Goal: Task Accomplishment & Management: Manage account settings

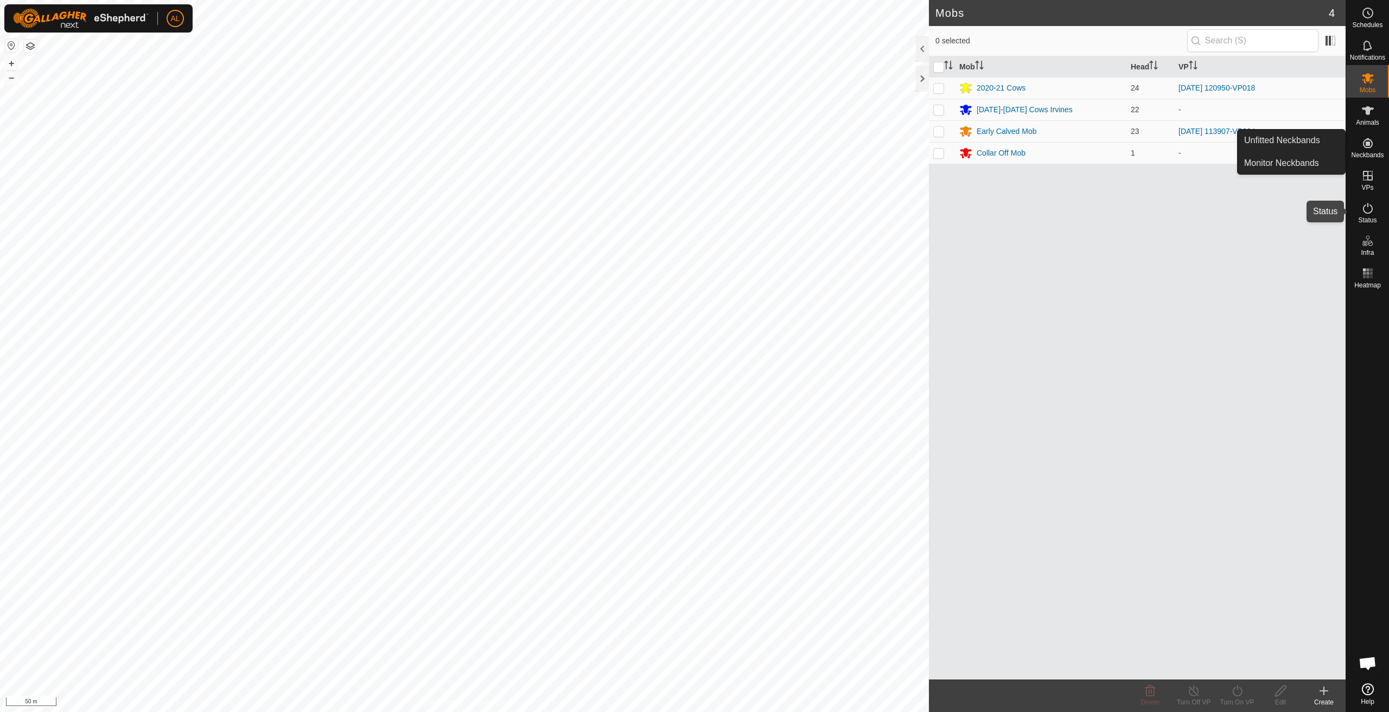
click at [1363, 210] on icon at bounding box center [1368, 208] width 10 height 11
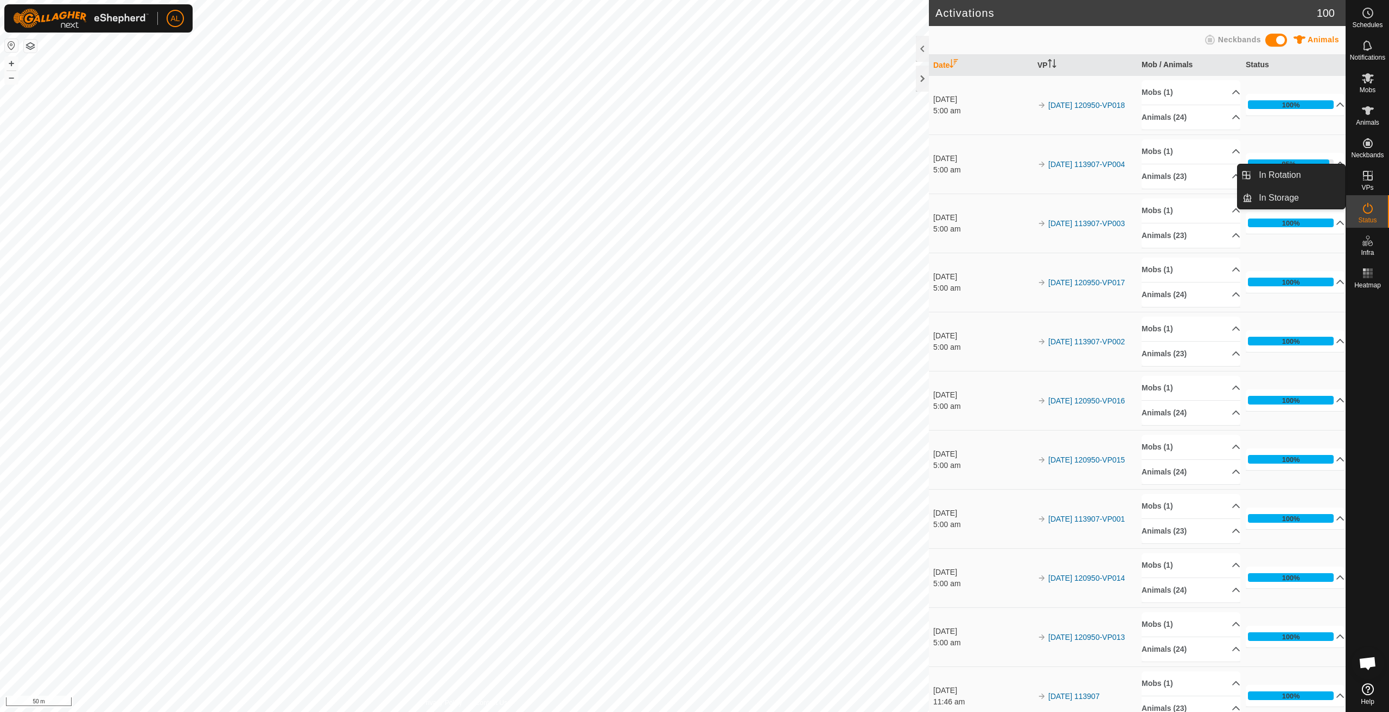
click at [1367, 181] on icon at bounding box center [1367, 175] width 13 height 13
click at [1310, 182] on link "In Rotation" at bounding box center [1298, 175] width 93 height 22
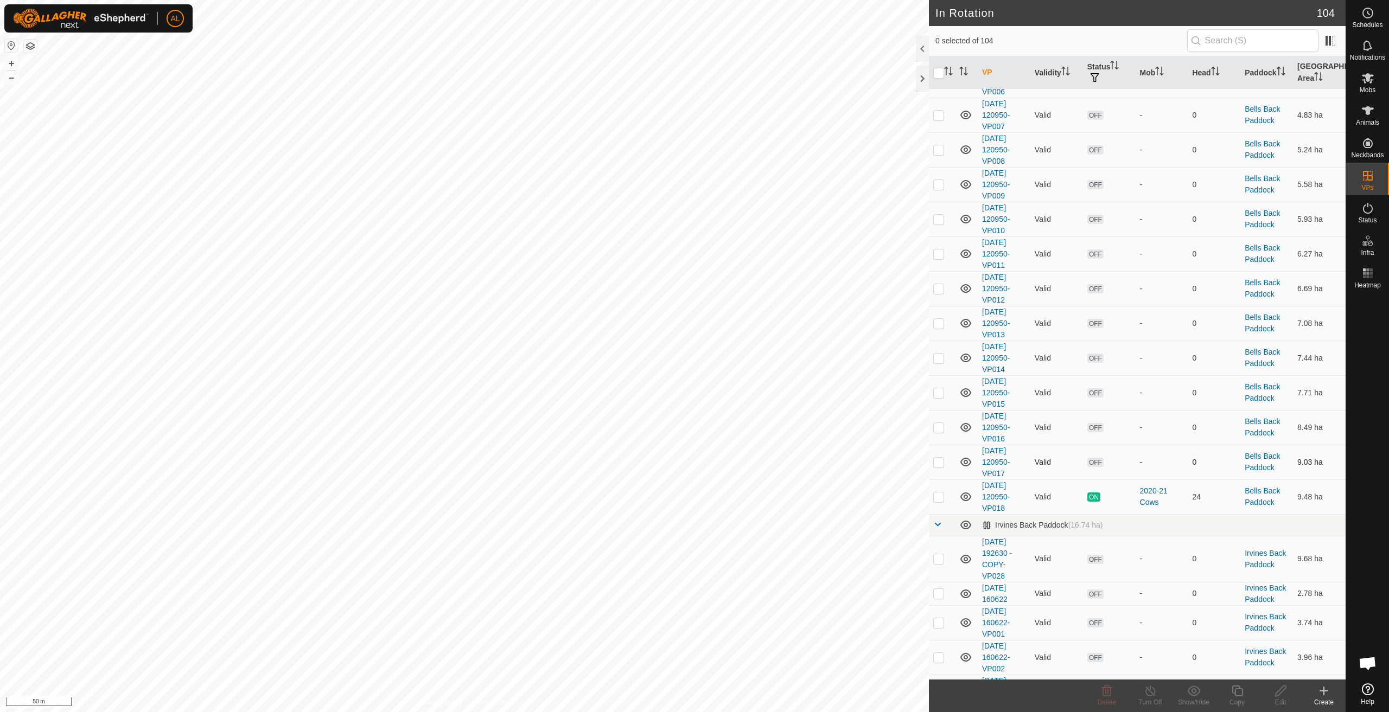
scroll to position [759, 0]
click at [939, 494] on p-checkbox at bounding box center [938, 491] width 11 height 9
checkbox input "true"
click at [1239, 700] on div "Copy" at bounding box center [1236, 703] width 43 height 10
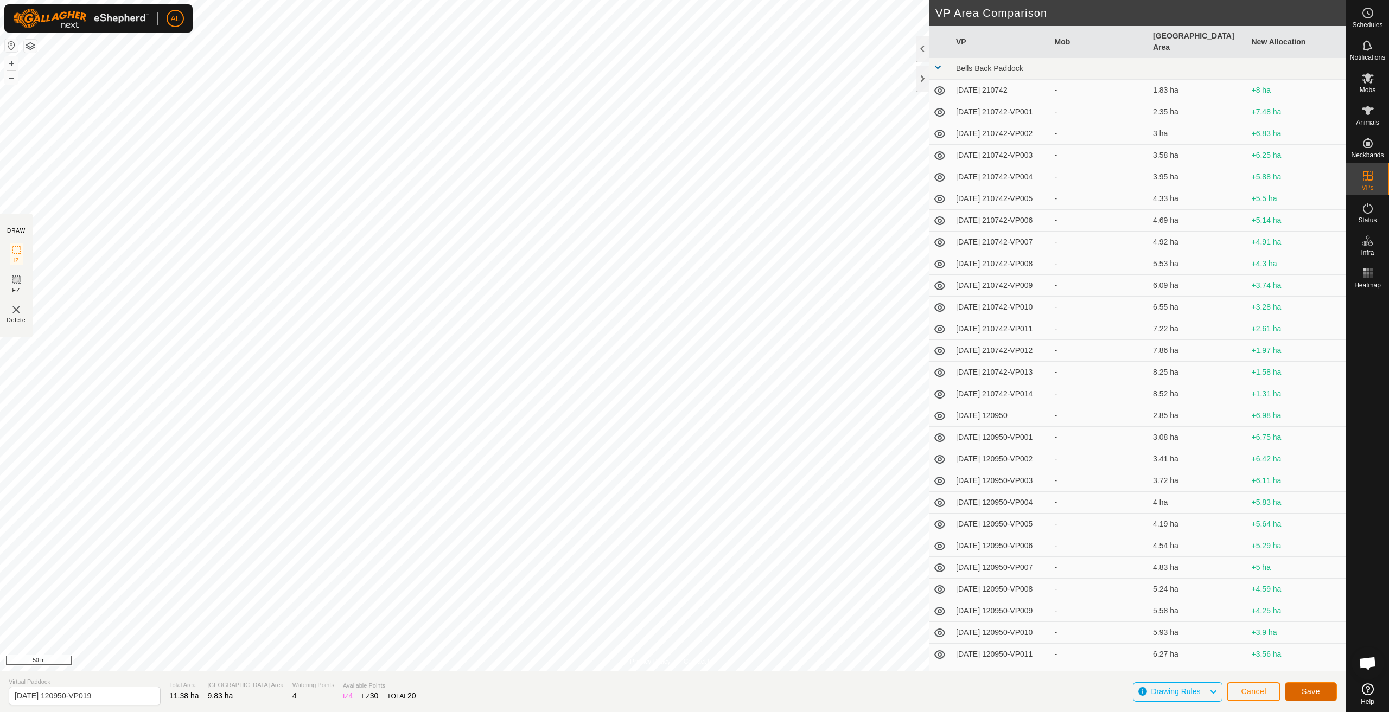
click at [1303, 692] on span "Save" at bounding box center [1310, 691] width 18 height 9
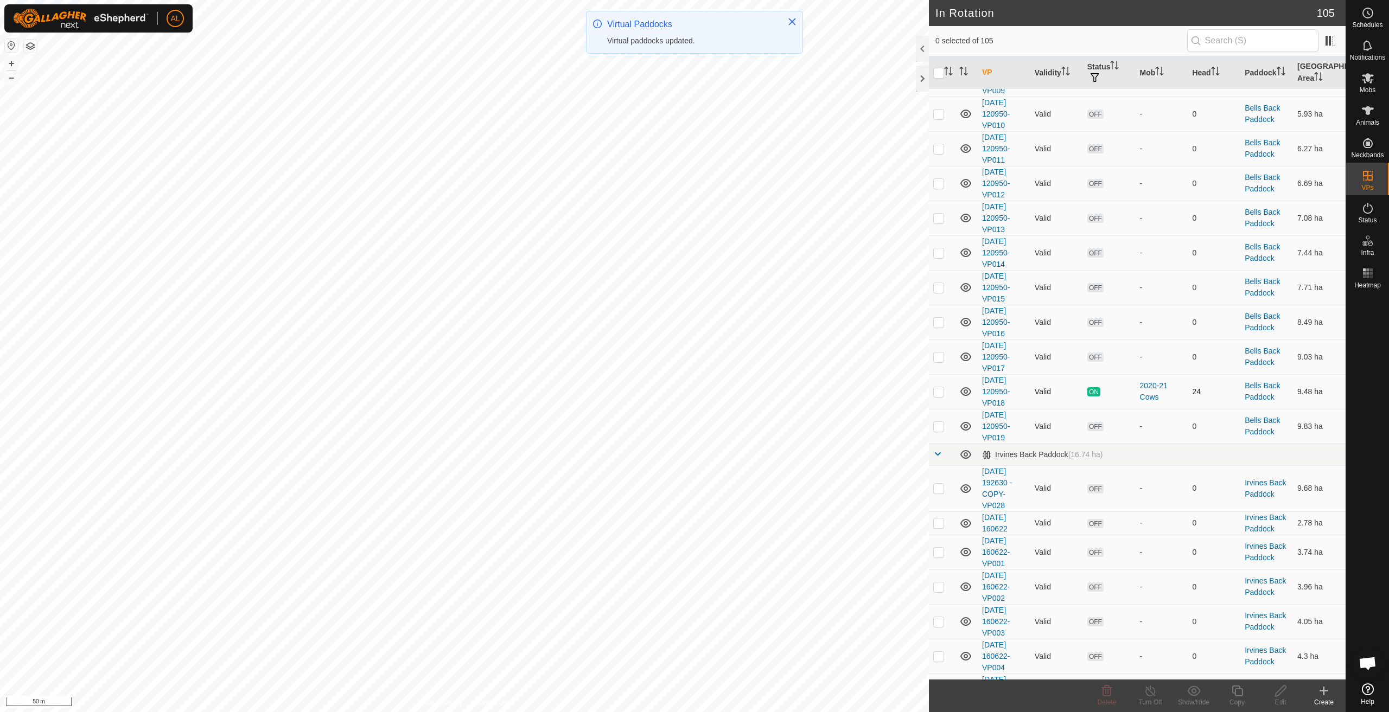
scroll to position [868, 0]
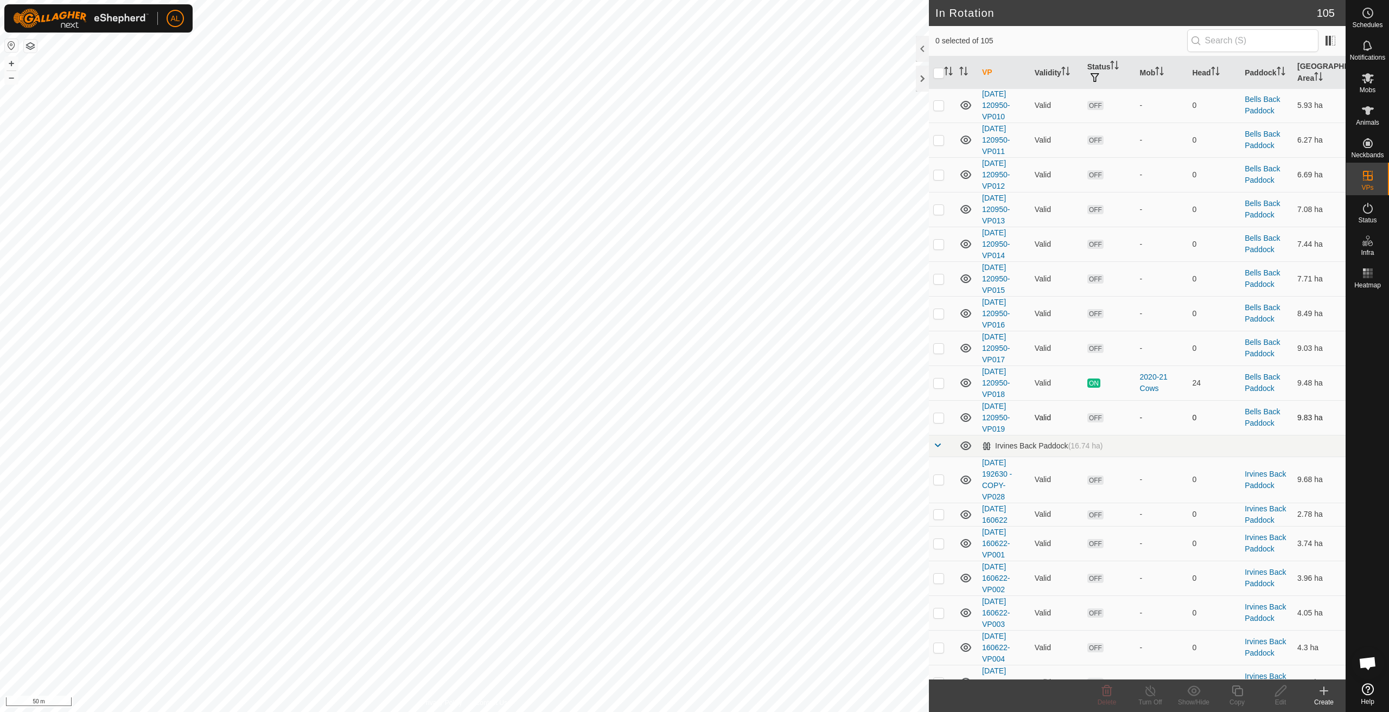
click at [939, 419] on p-checkbox at bounding box center [938, 417] width 11 height 9
checkbox input "true"
click at [1230, 686] on icon at bounding box center [1237, 691] width 14 height 13
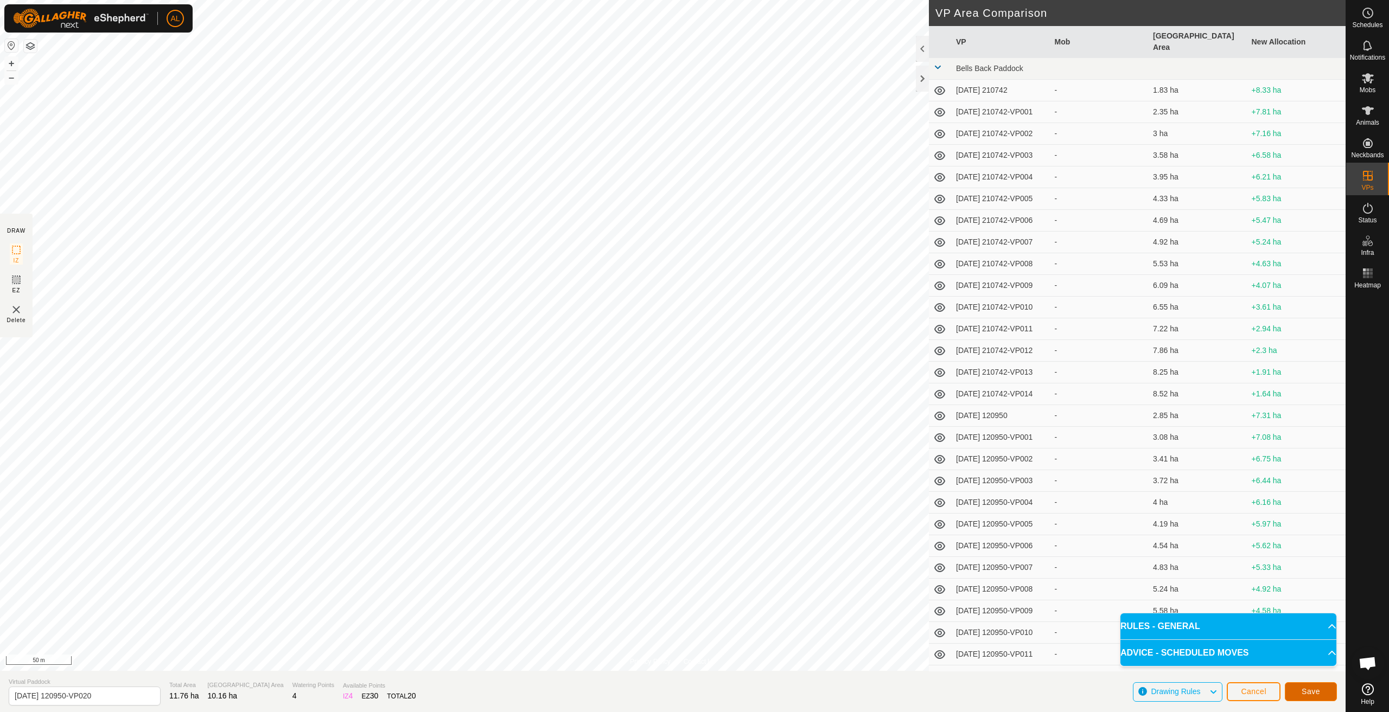
click at [1314, 695] on span "Save" at bounding box center [1310, 691] width 18 height 9
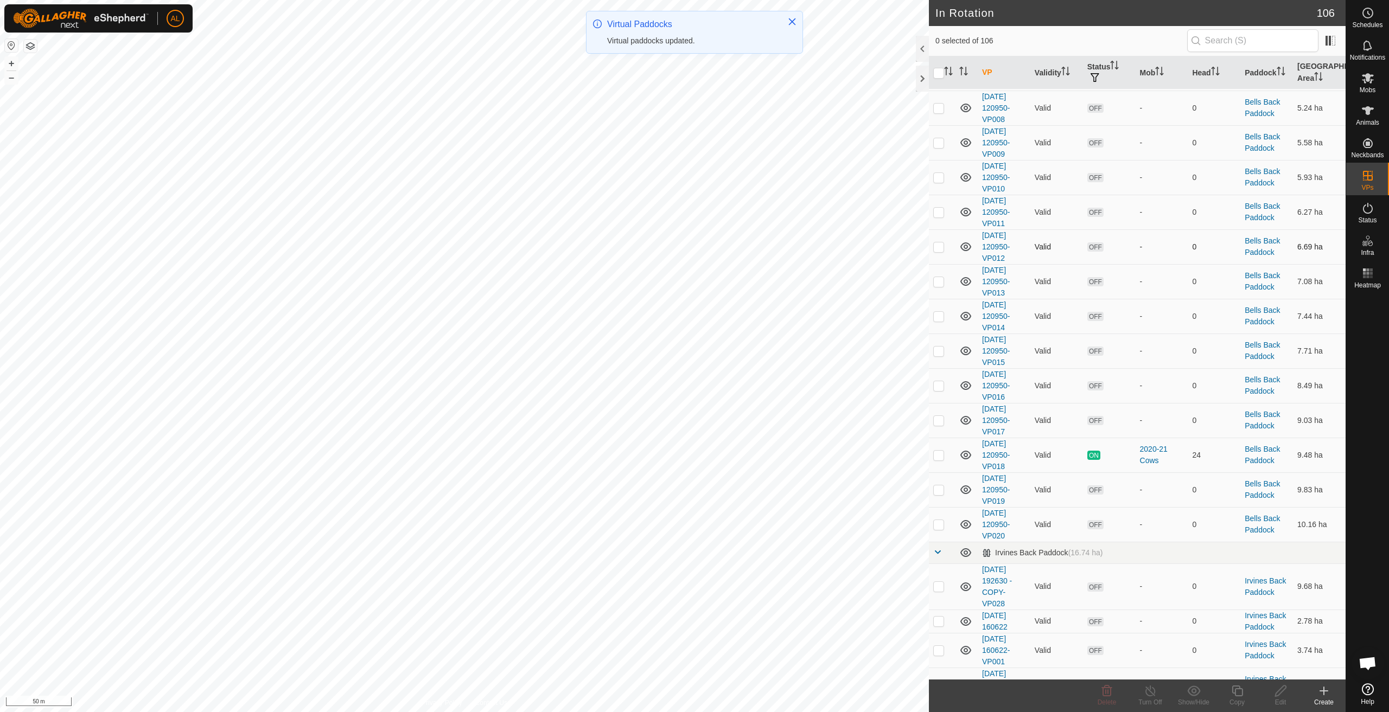
scroll to position [814, 0]
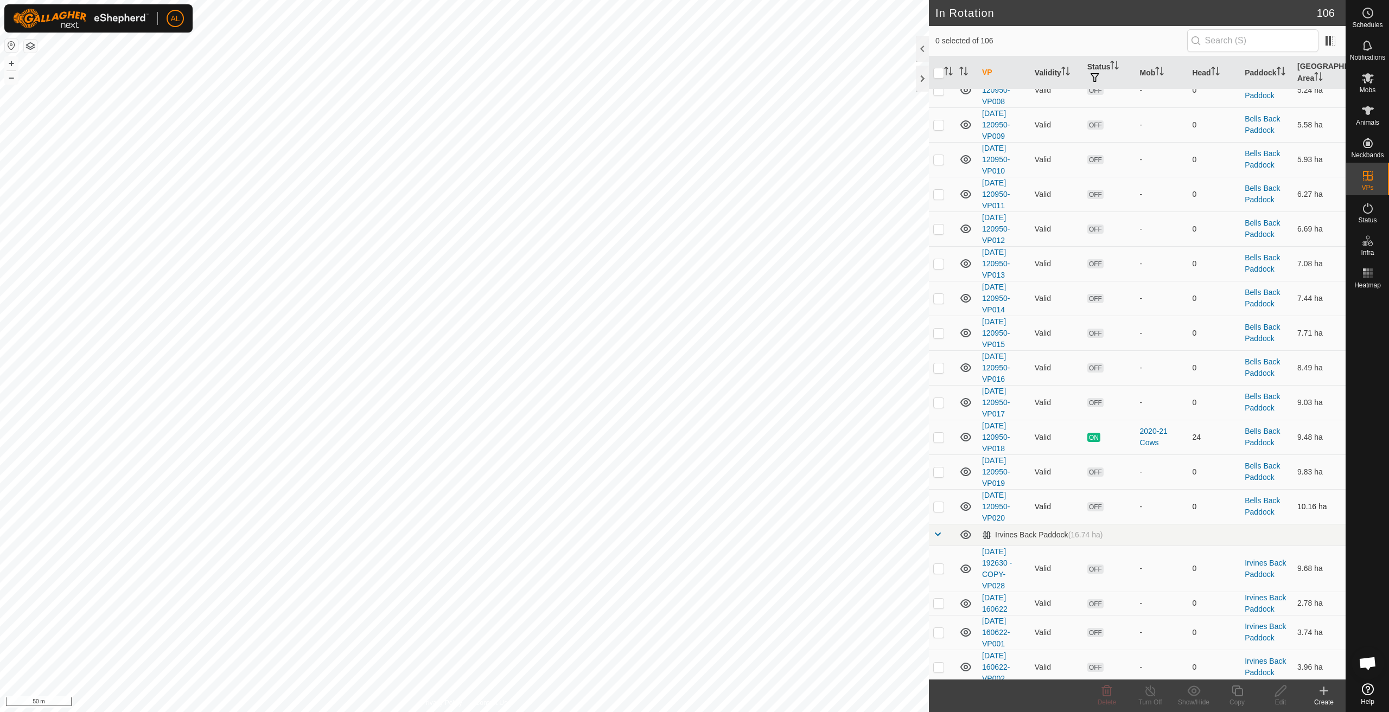
click at [942, 504] on p-checkbox at bounding box center [938, 506] width 11 height 9
checkbox input "true"
click at [1238, 692] on icon at bounding box center [1237, 691] width 14 height 13
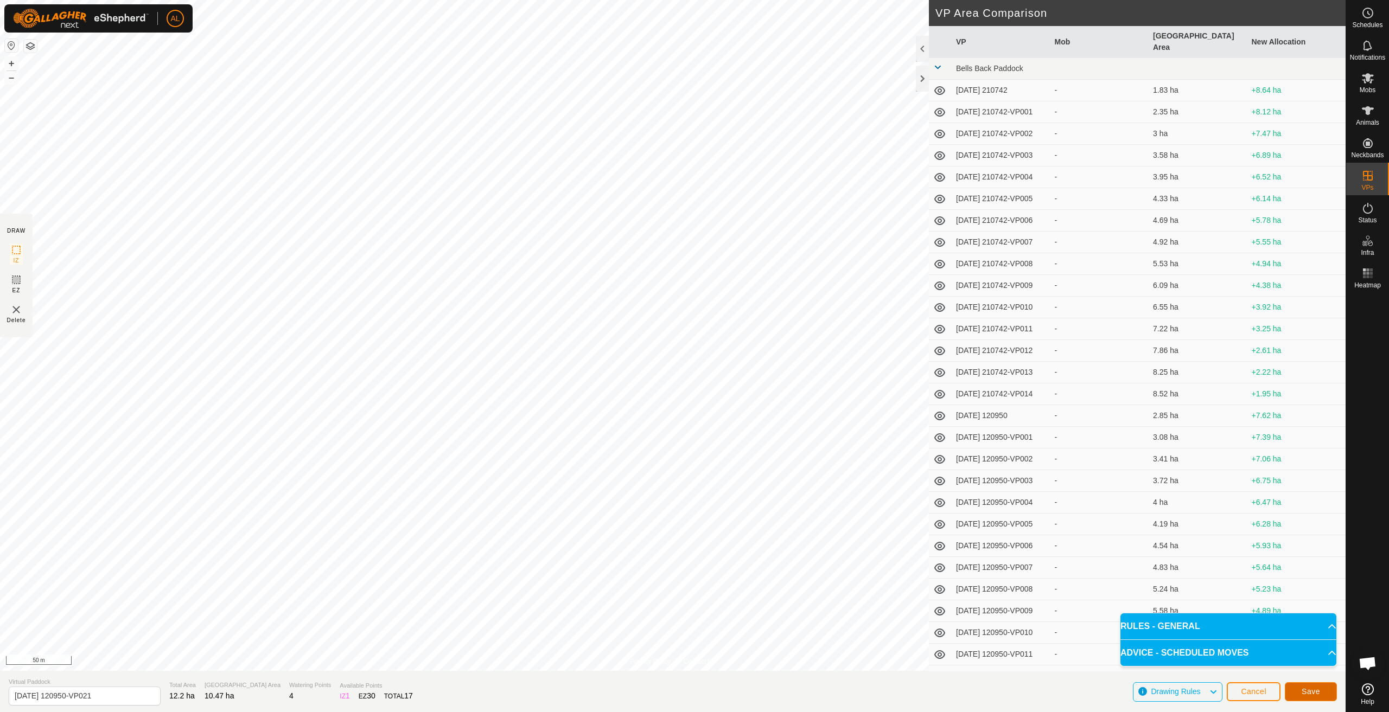
click at [1296, 687] on button "Save" at bounding box center [1310, 691] width 52 height 19
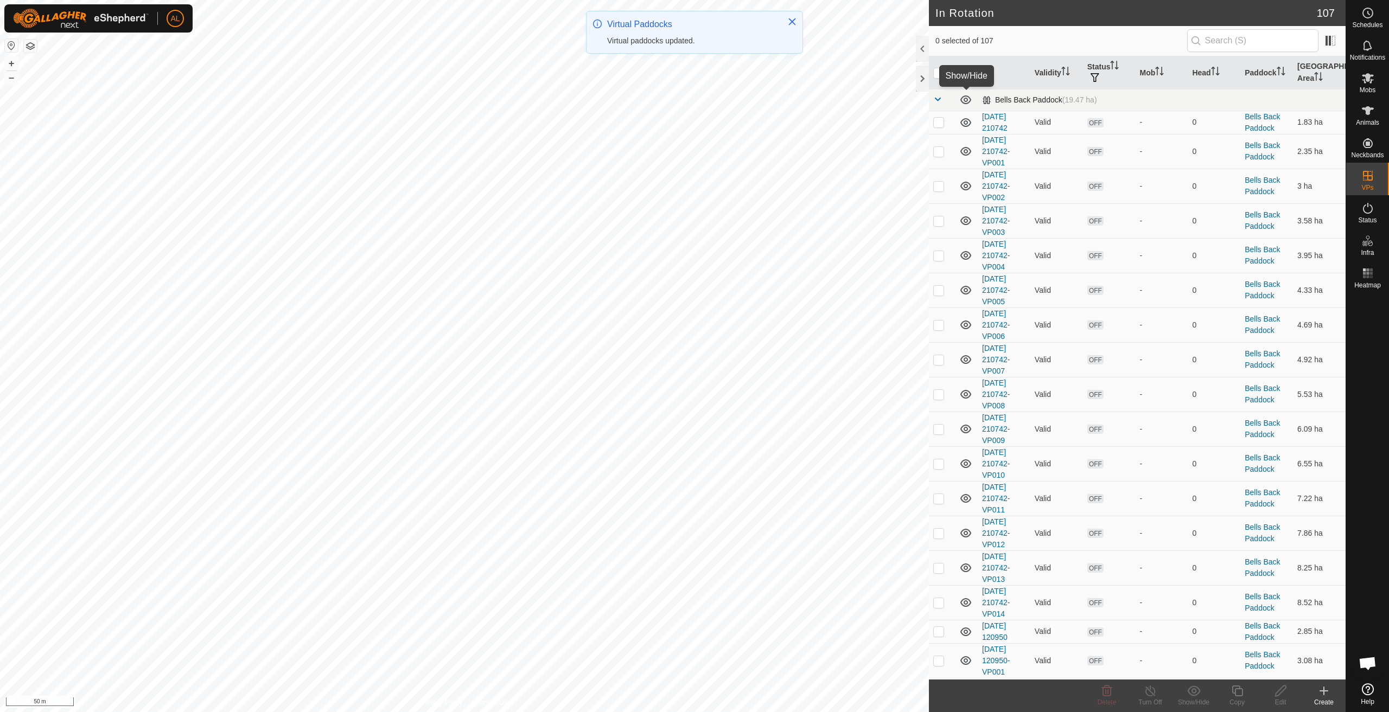
click at [966, 100] on icon at bounding box center [965, 99] width 13 height 13
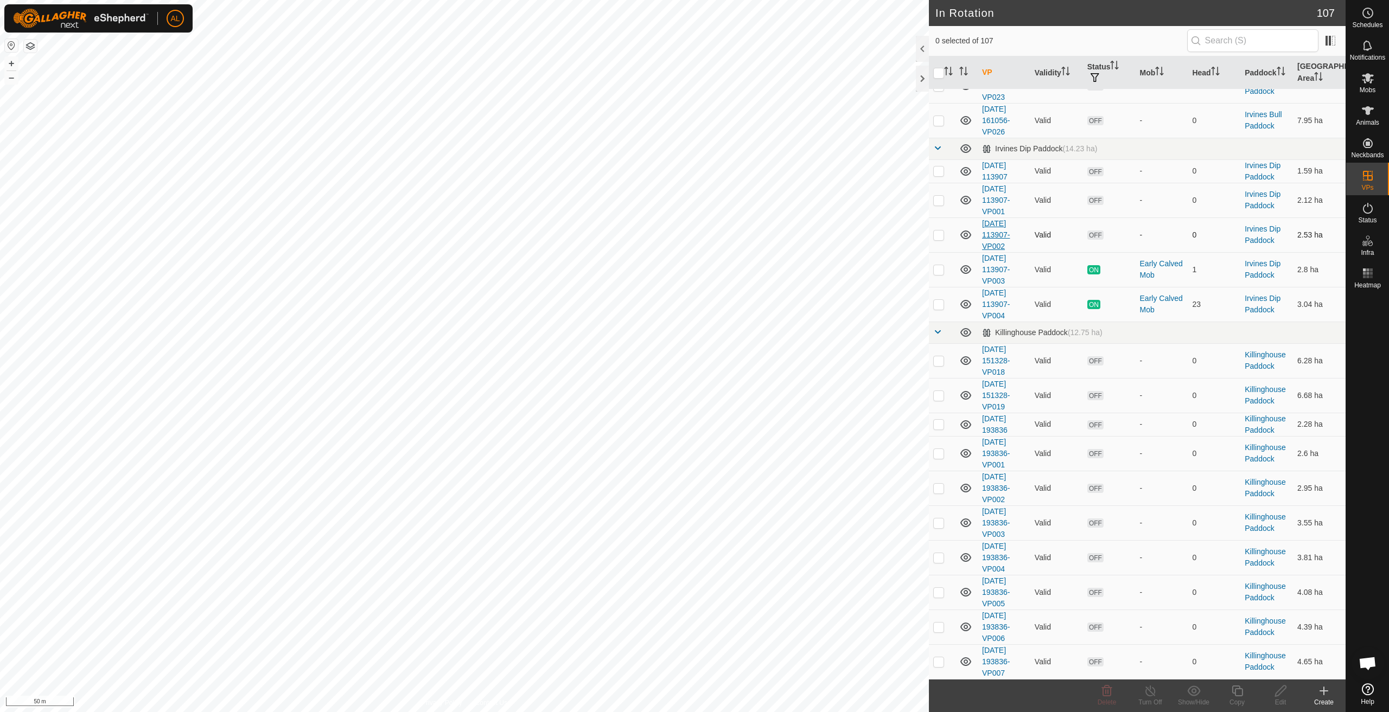
scroll to position [2387, 0]
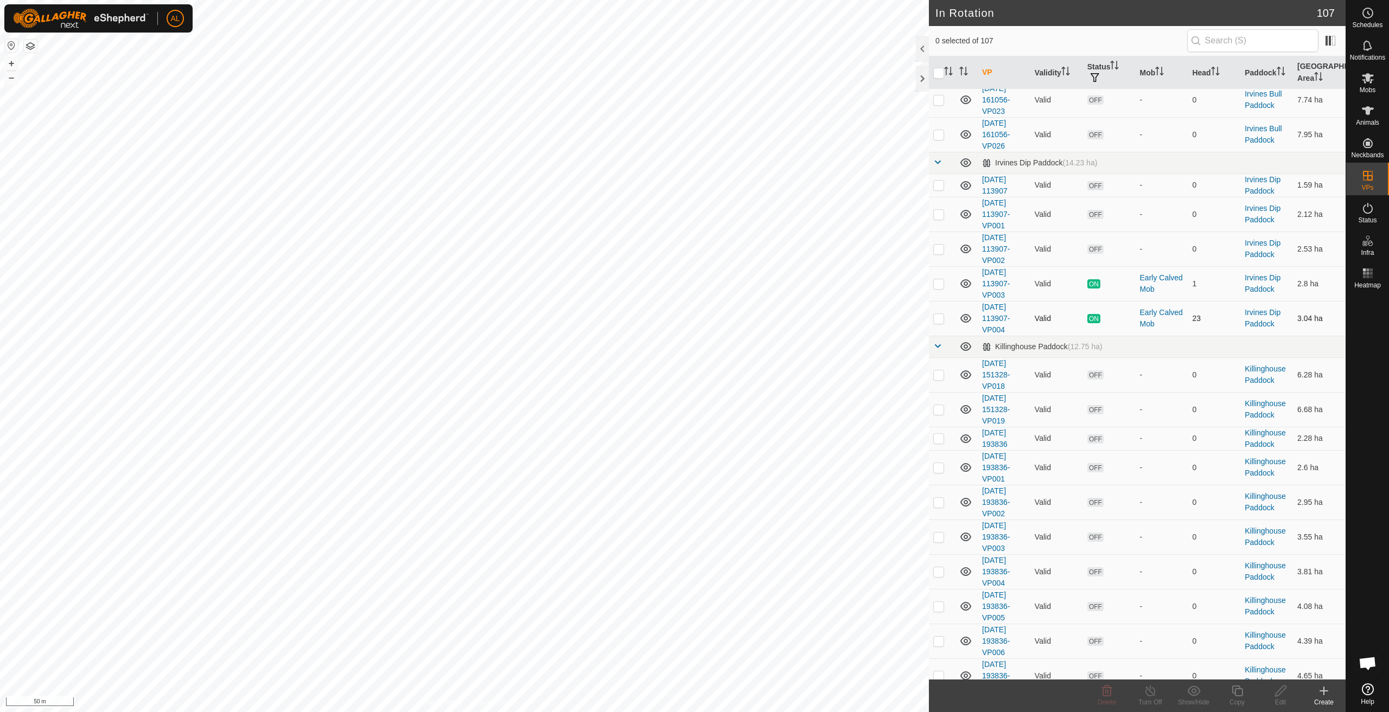
click at [943, 319] on p-checkbox at bounding box center [938, 318] width 11 height 9
checkbox input "true"
click at [1238, 692] on icon at bounding box center [1237, 691] width 14 height 13
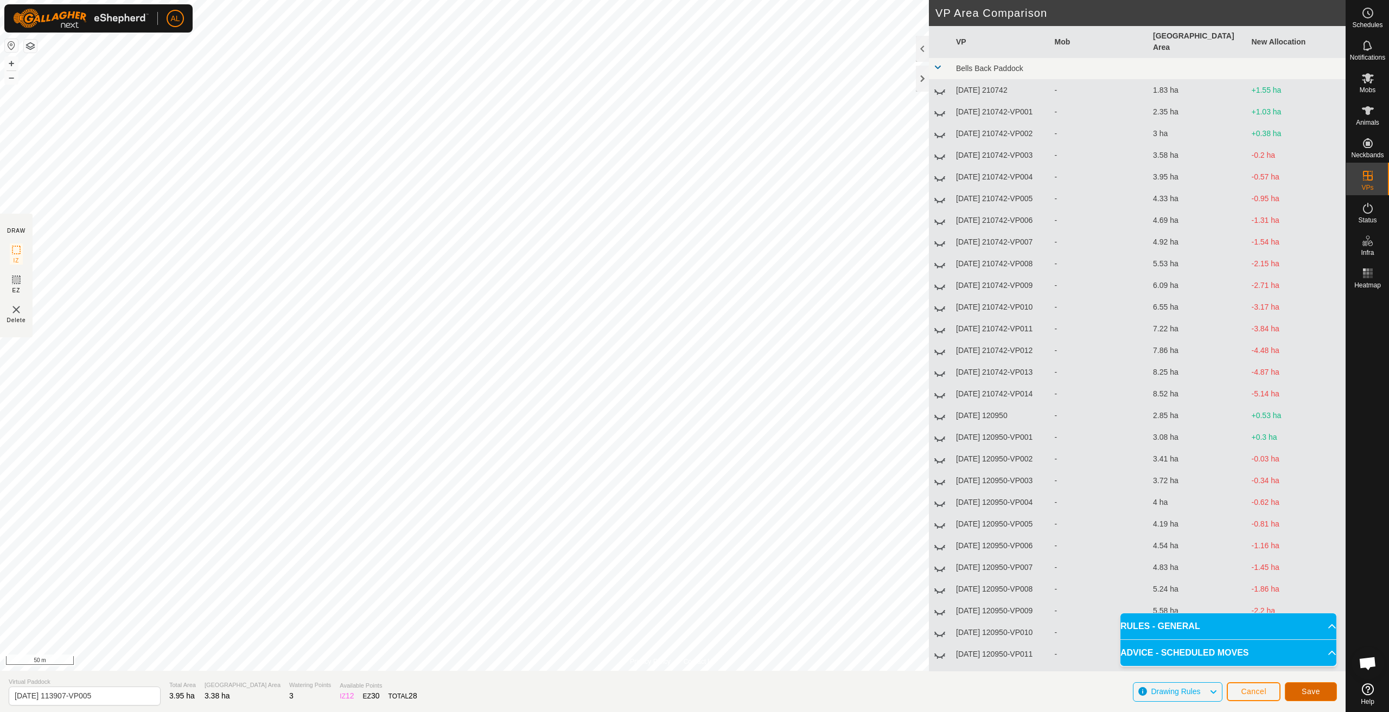
click at [1302, 690] on span "Save" at bounding box center [1310, 691] width 18 height 9
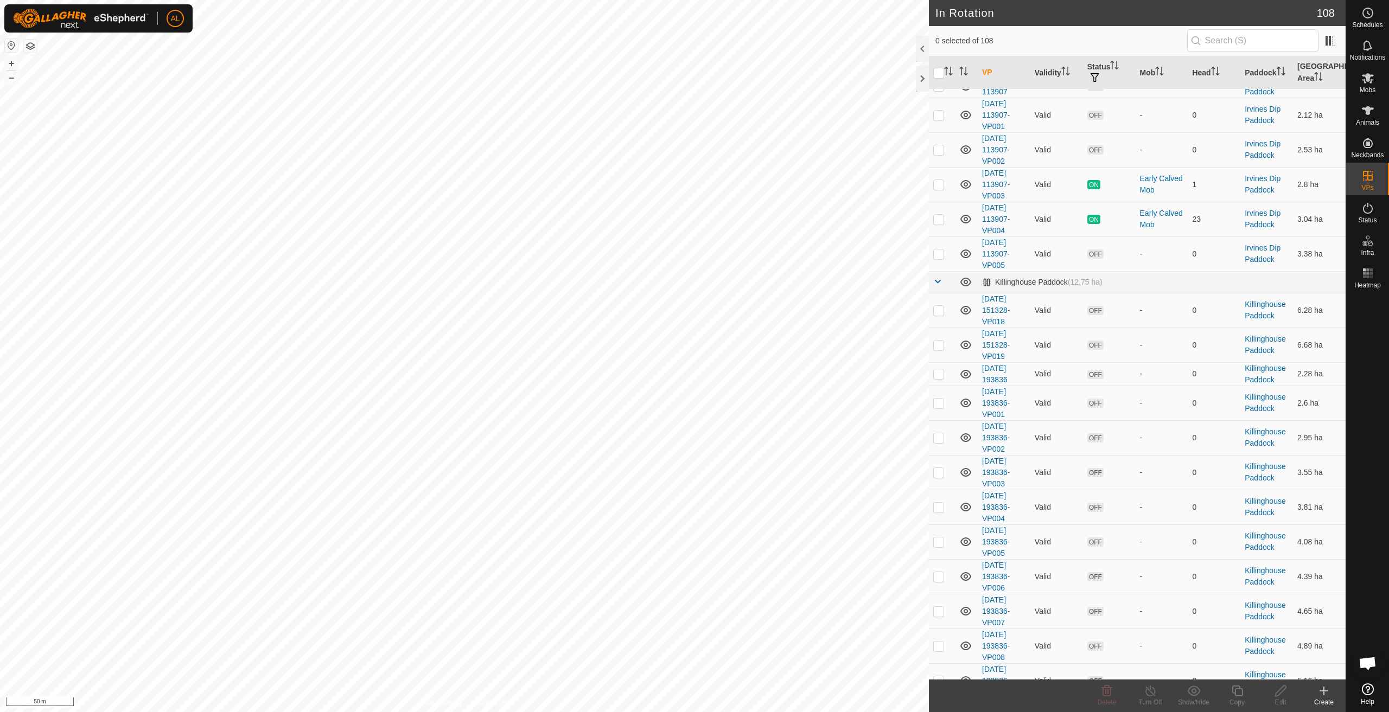
scroll to position [2441, 0]
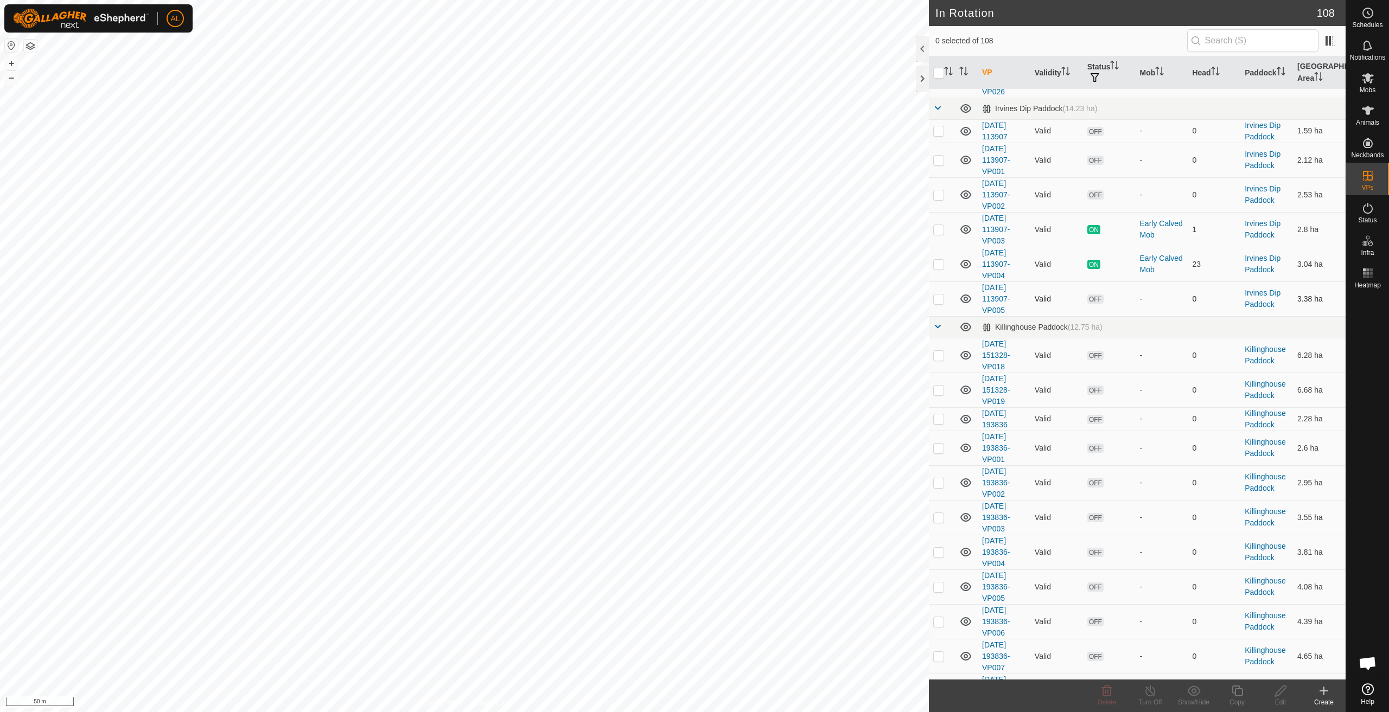
click at [942, 295] on p-checkbox at bounding box center [938, 299] width 11 height 9
checkbox input "true"
click at [1235, 688] on icon at bounding box center [1237, 691] width 14 height 13
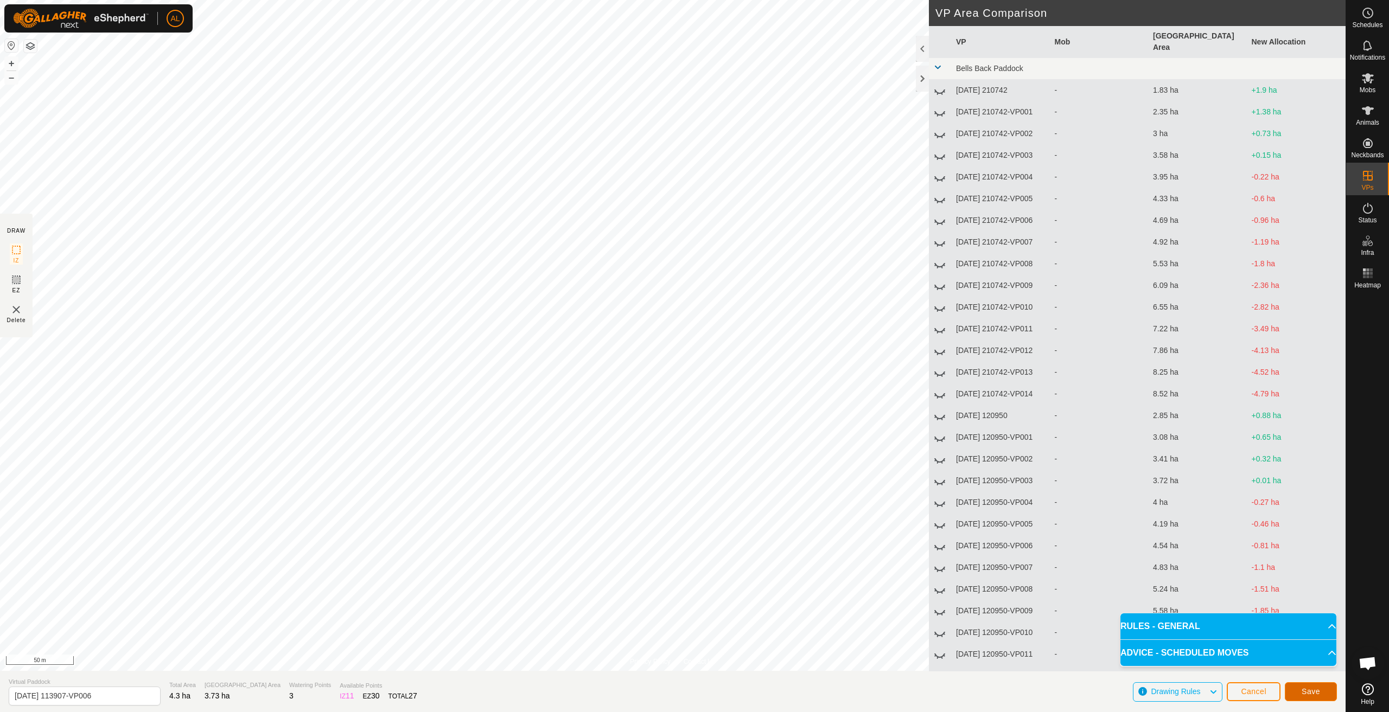
click at [1307, 687] on button "Save" at bounding box center [1310, 691] width 52 height 19
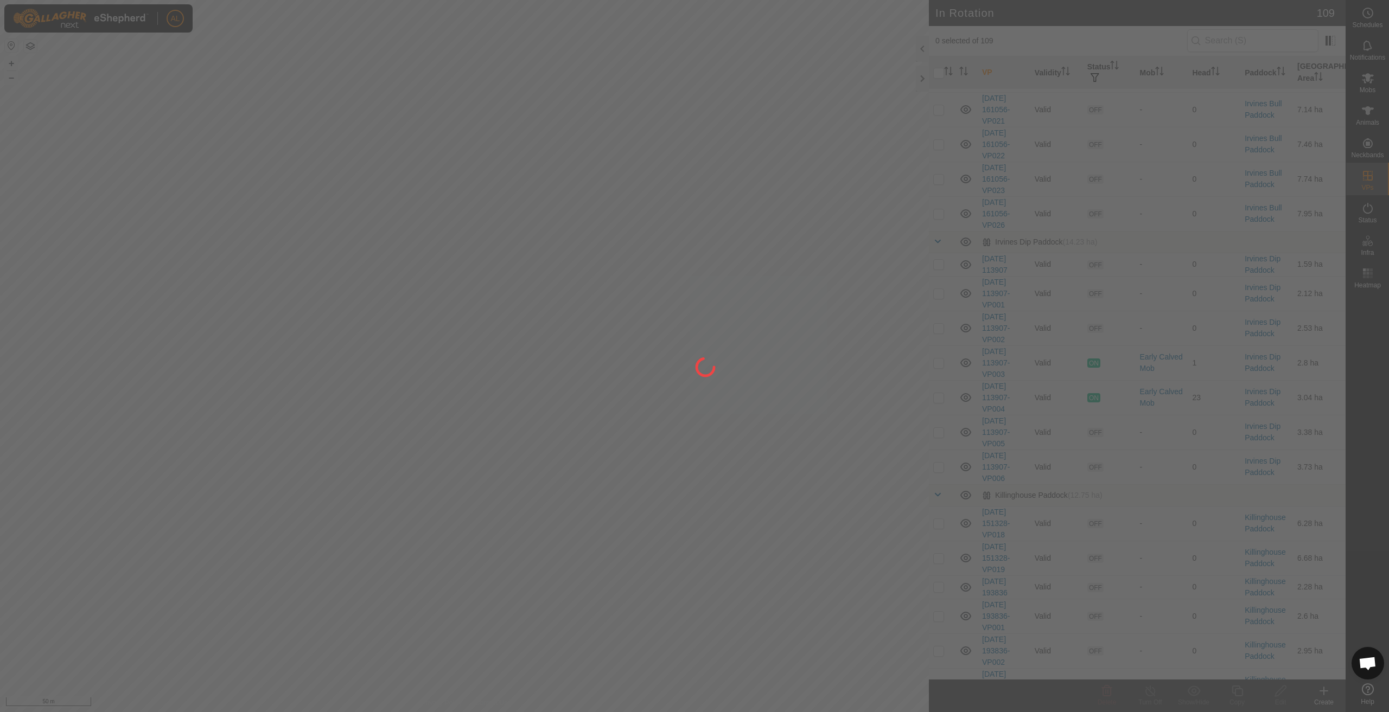
scroll to position [2300, 0]
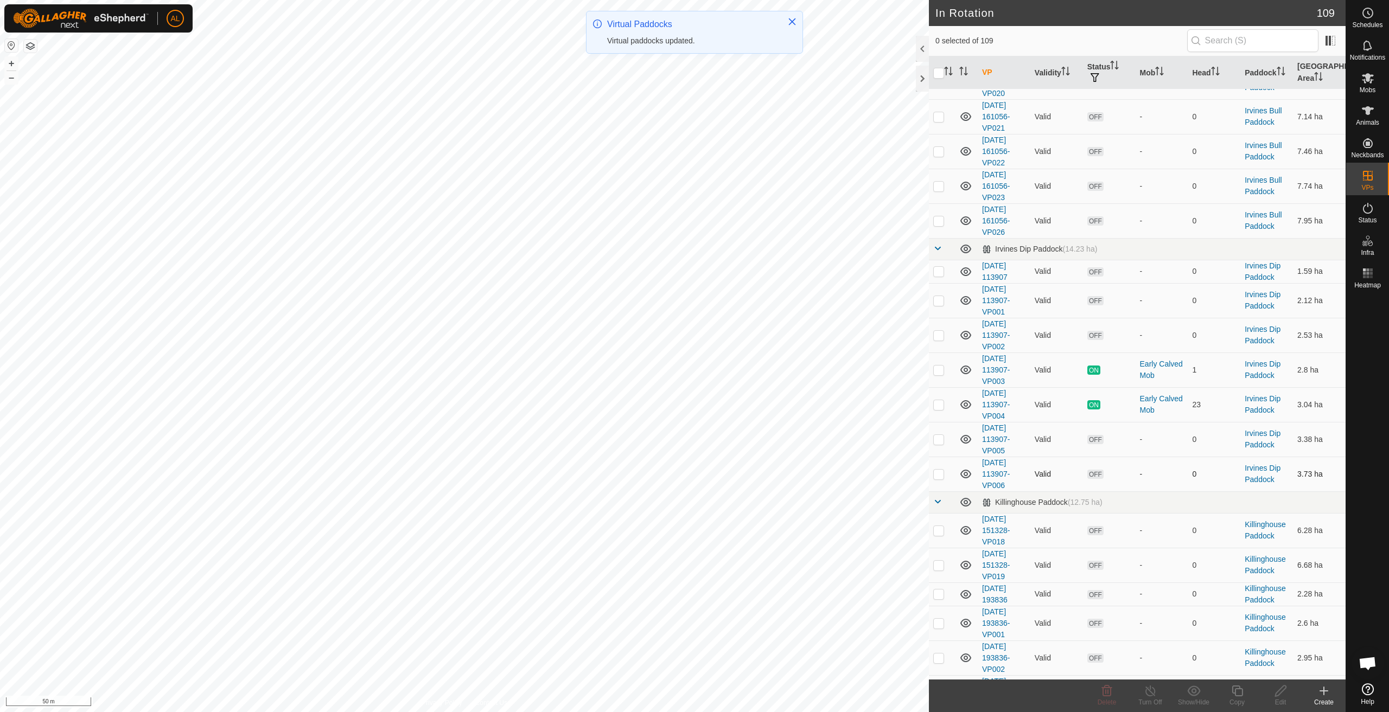
click at [947, 475] on td at bounding box center [942, 474] width 26 height 35
checkbox input "true"
click at [1244, 690] on copy-svg-icon at bounding box center [1236, 691] width 43 height 13
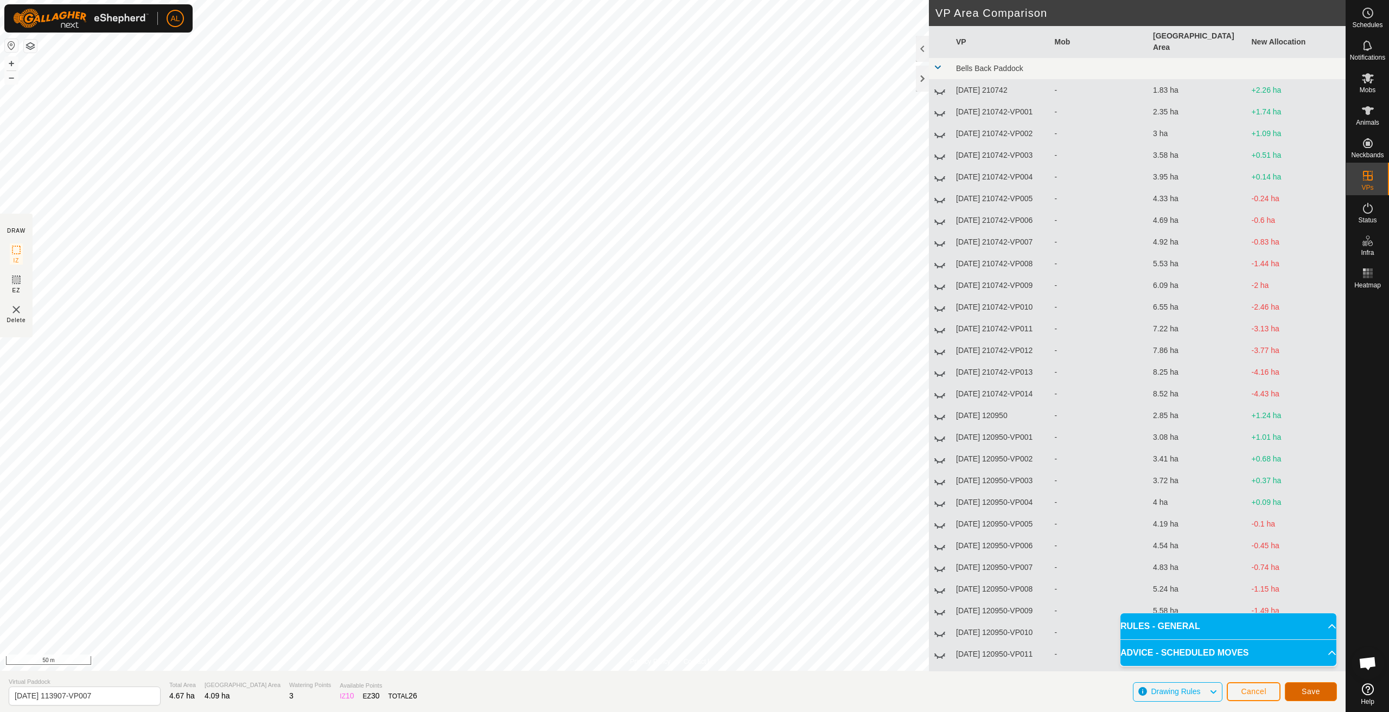
click at [1309, 690] on span "Save" at bounding box center [1310, 691] width 18 height 9
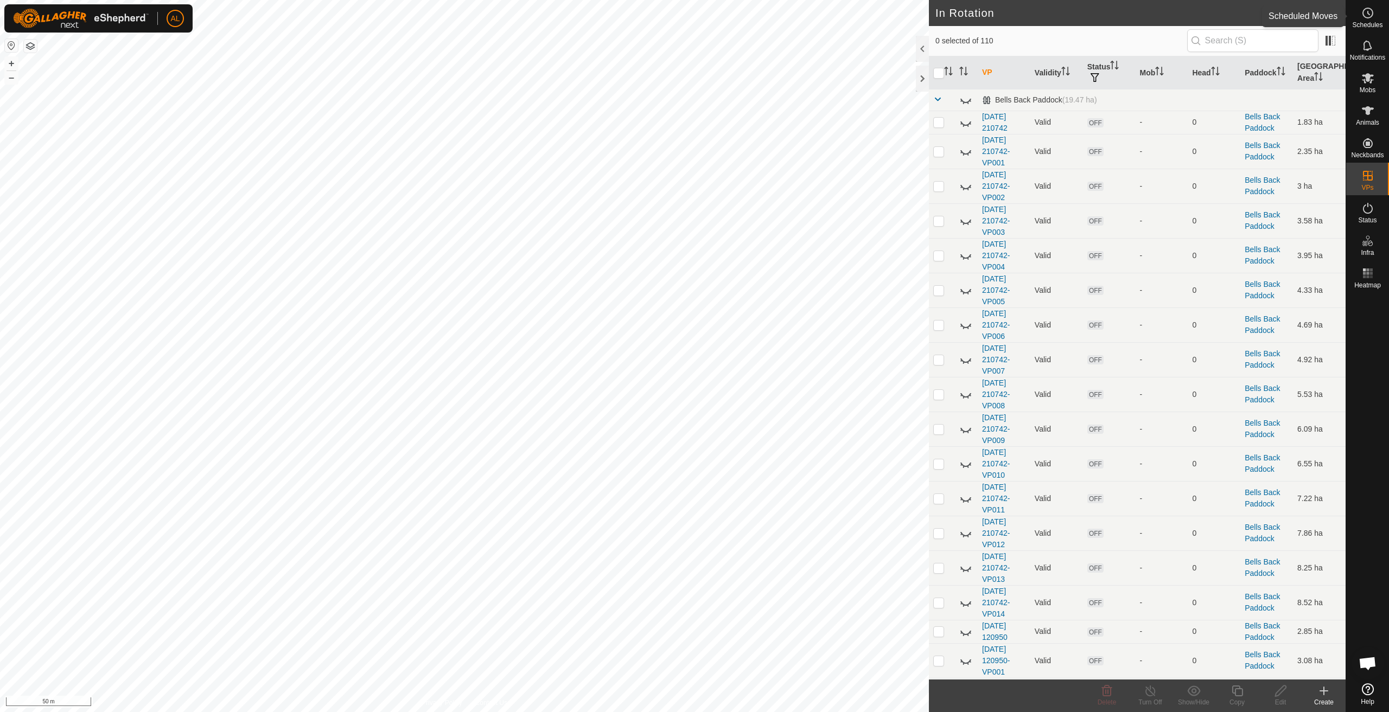
click at [1363, 19] on es-schedule-vp-svg-icon at bounding box center [1368, 12] width 20 height 17
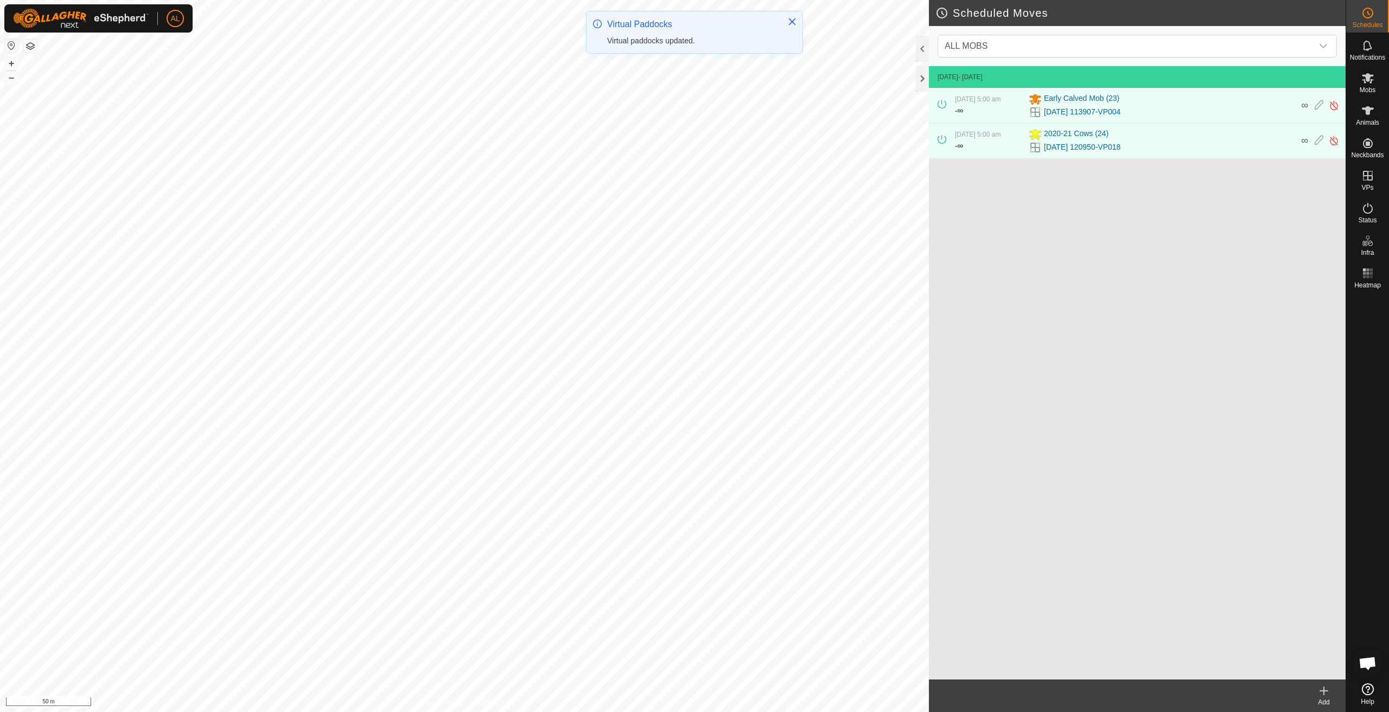
click at [1325, 693] on icon at bounding box center [1323, 691] width 13 height 13
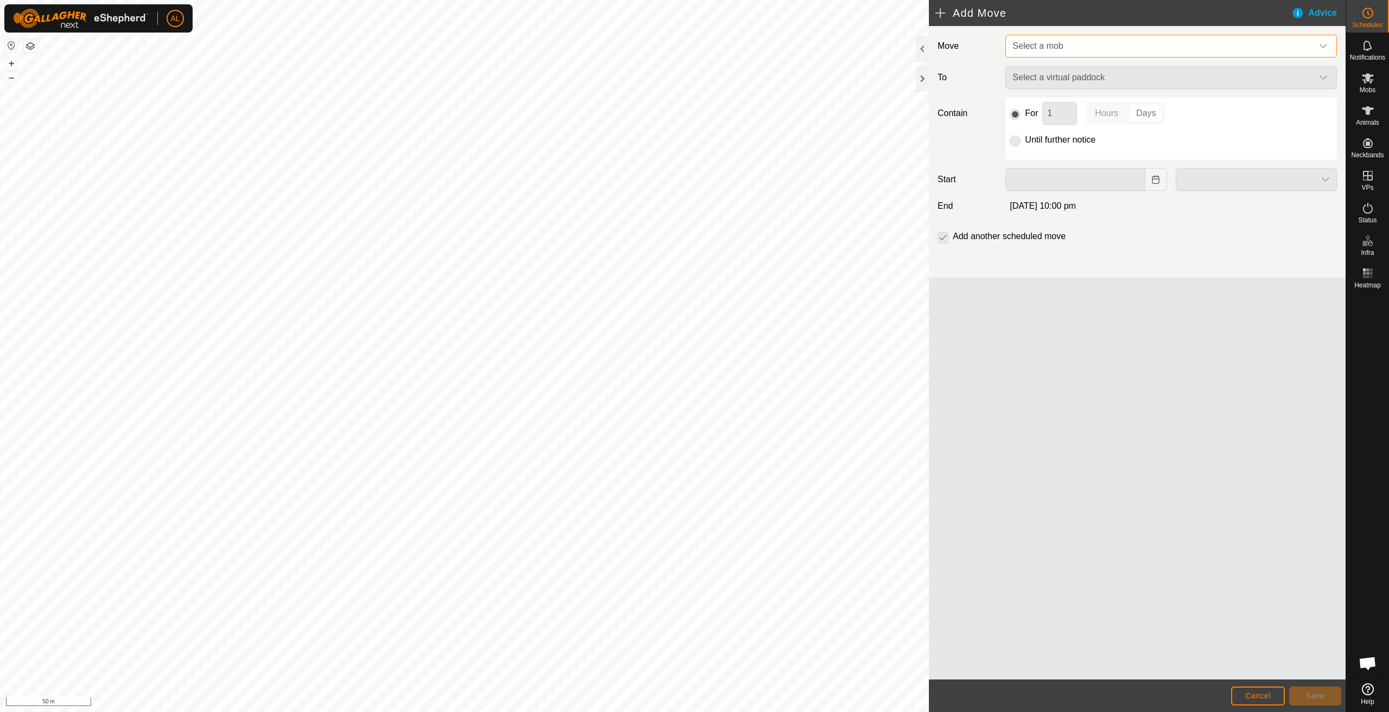
click at [1058, 40] on span "Select a mob" at bounding box center [1160, 46] width 304 height 22
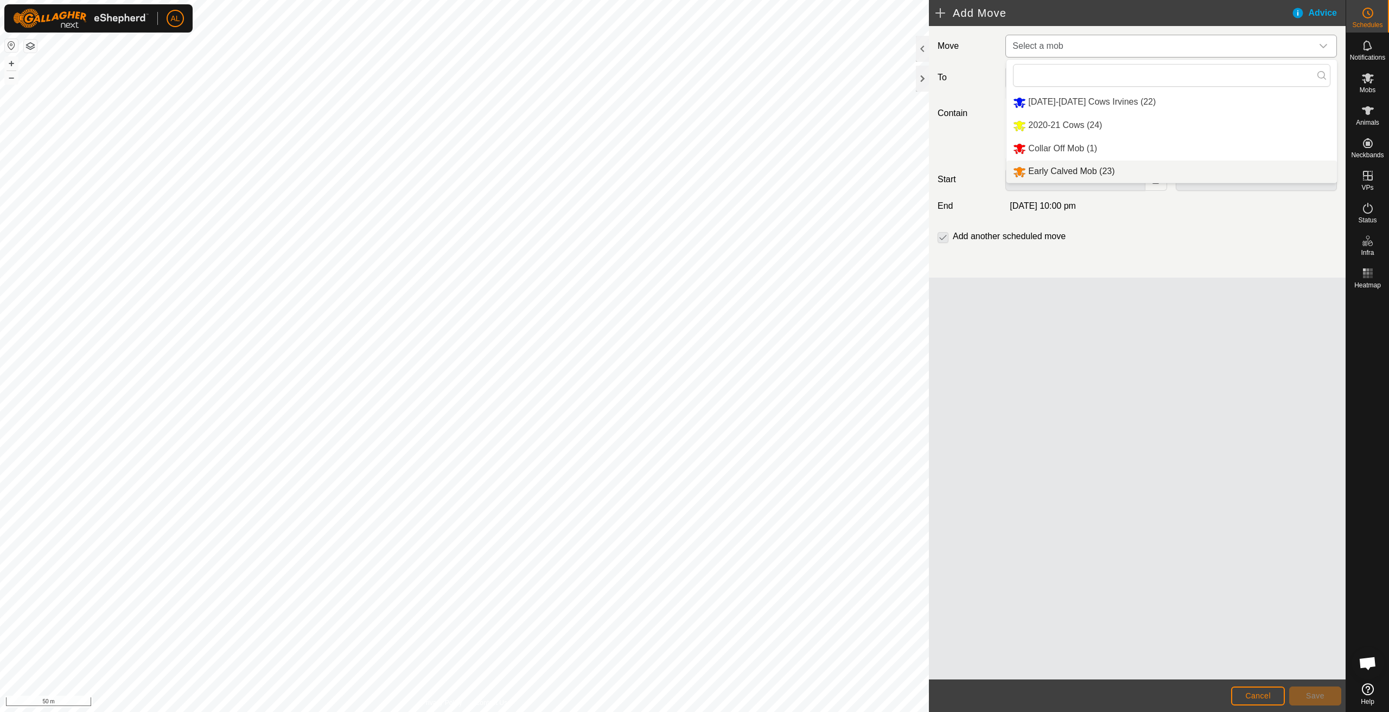
click at [1055, 164] on li "Early Calved Mob (23)" at bounding box center [1171, 172] width 330 height 22
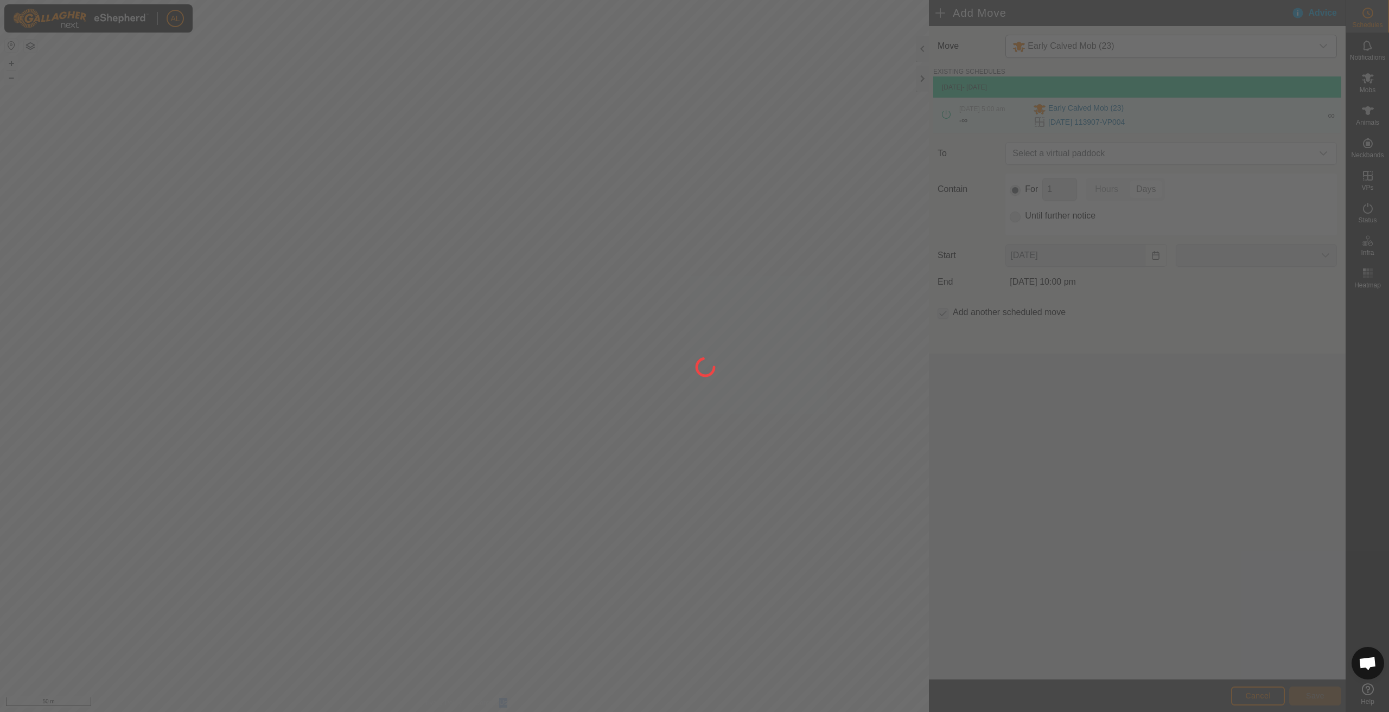
click at [1055, 164] on div at bounding box center [694, 356] width 1389 height 712
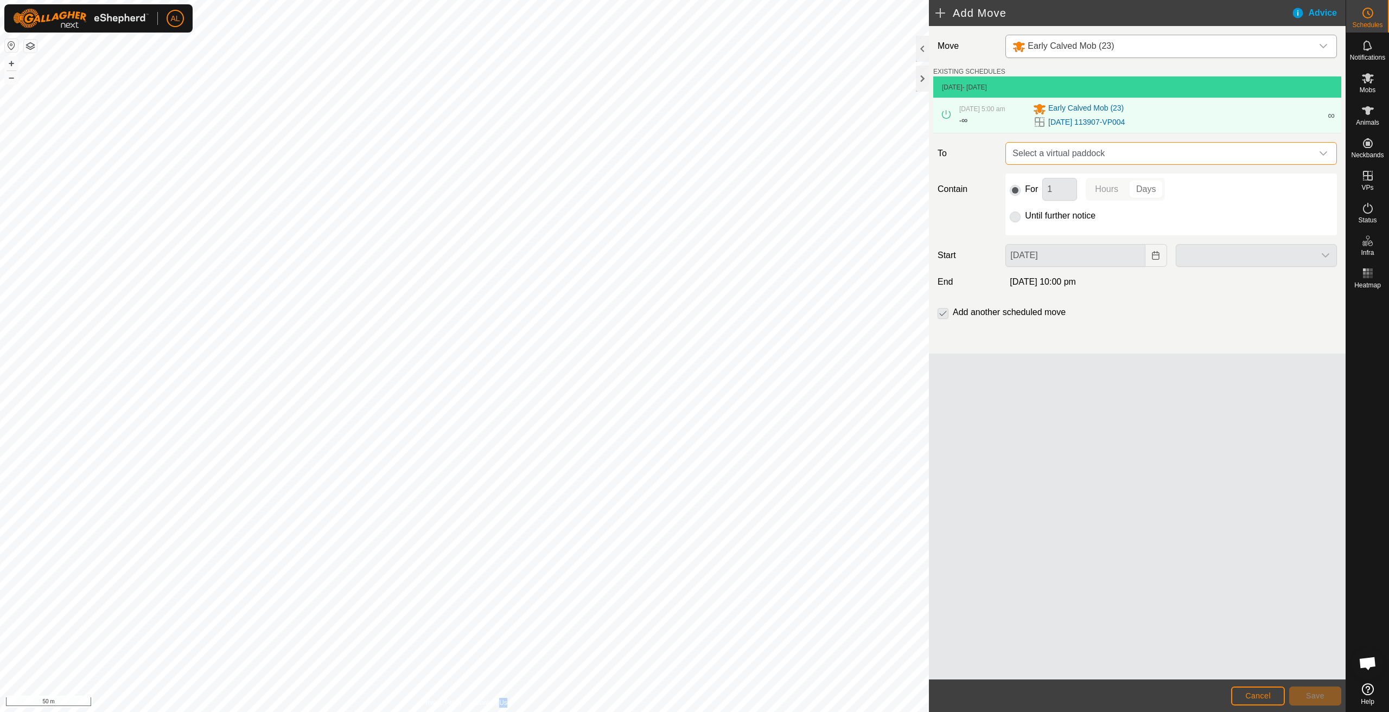
click at [1045, 152] on span "Select a virtual paddock" at bounding box center [1160, 154] width 304 height 22
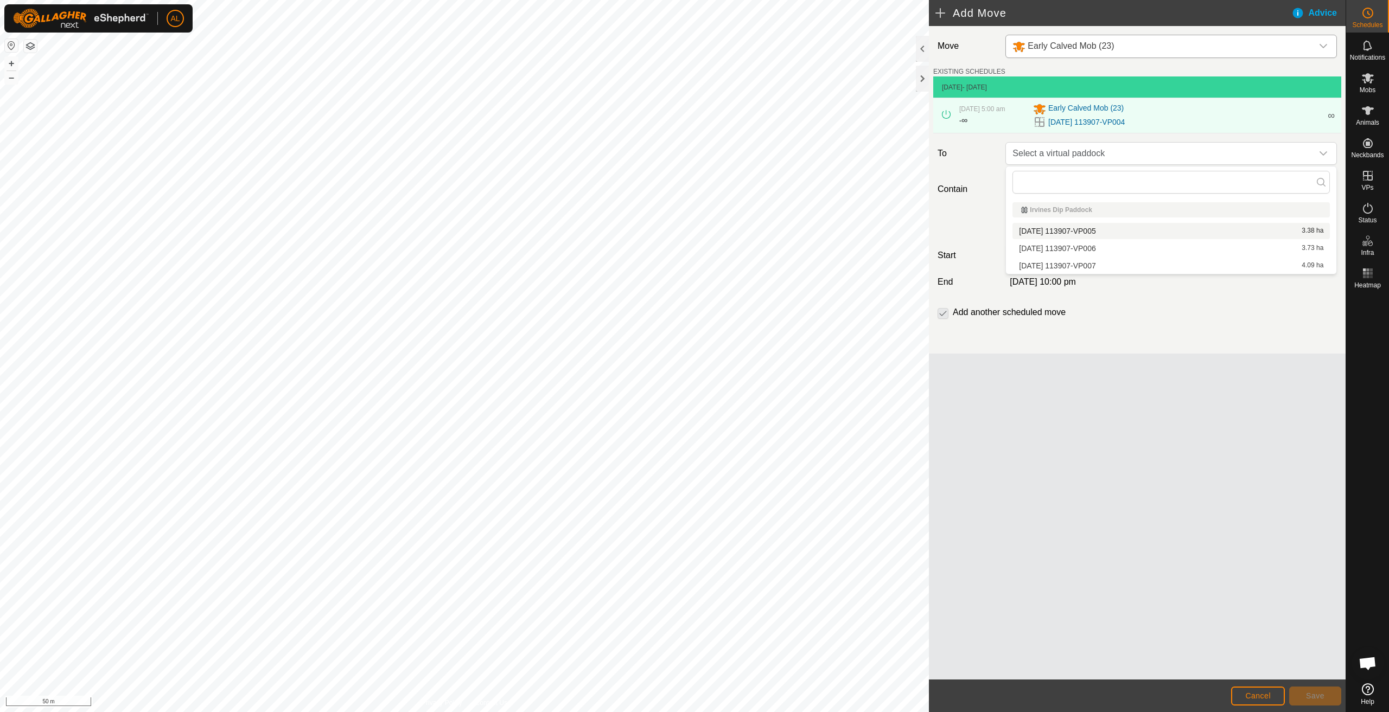
click at [1070, 231] on li "[DATE] 113907-VP005 3.38 ha" at bounding box center [1170, 231] width 317 height 16
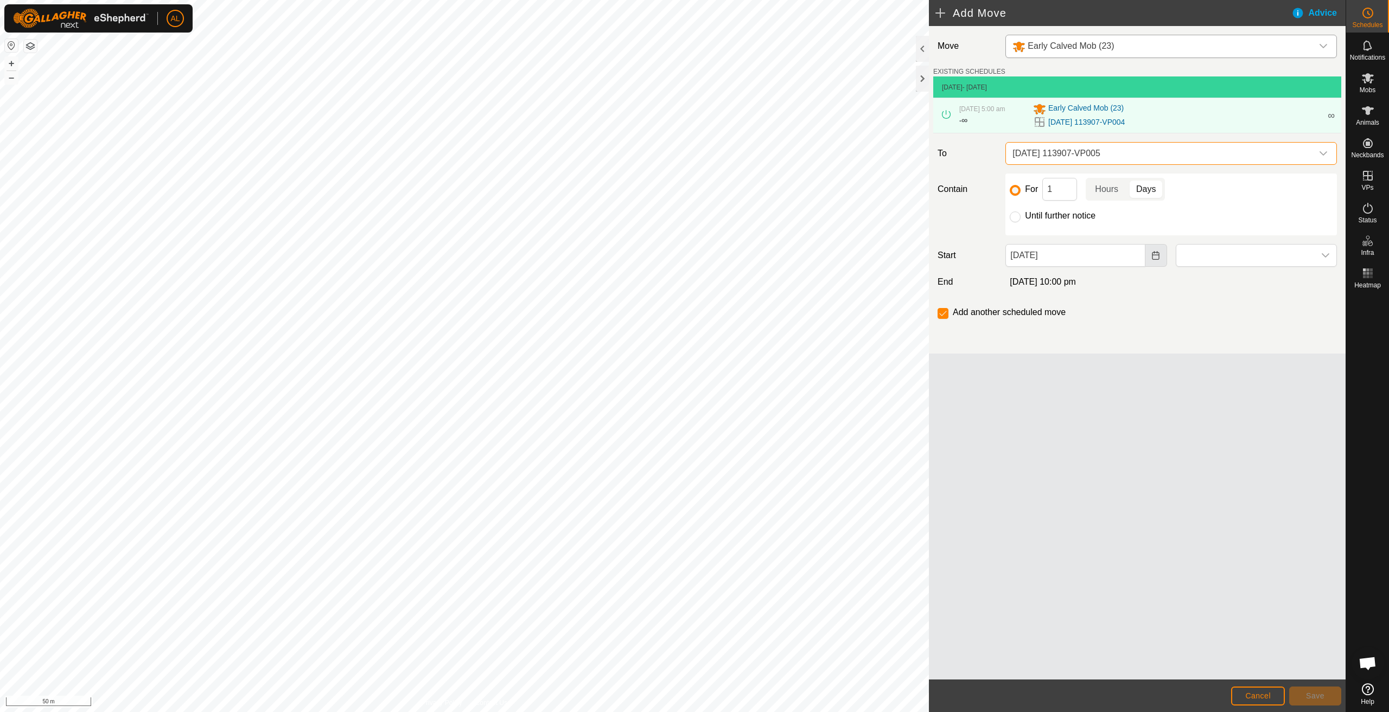
click at [1148, 259] on button "Choose Date" at bounding box center [1156, 255] width 22 height 23
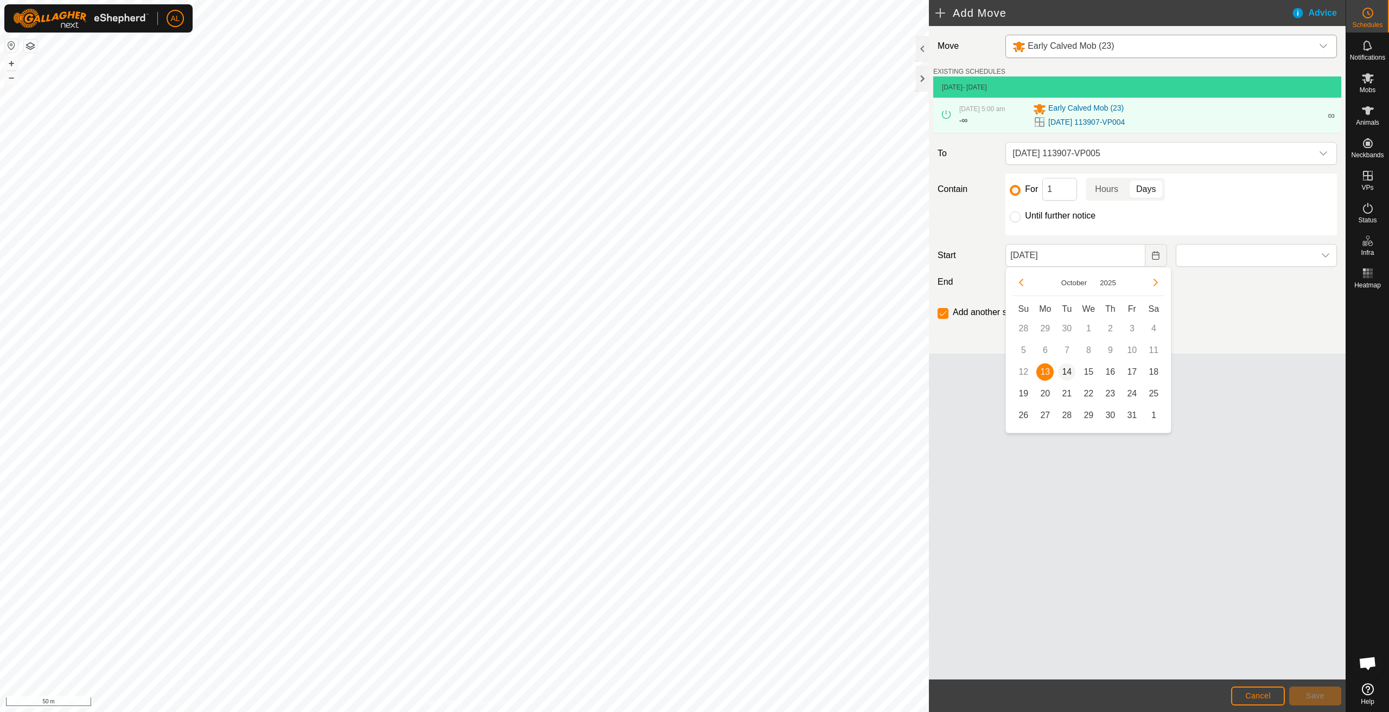
click at [1066, 371] on span "14" at bounding box center [1066, 371] width 17 height 17
type input "[DATE]"
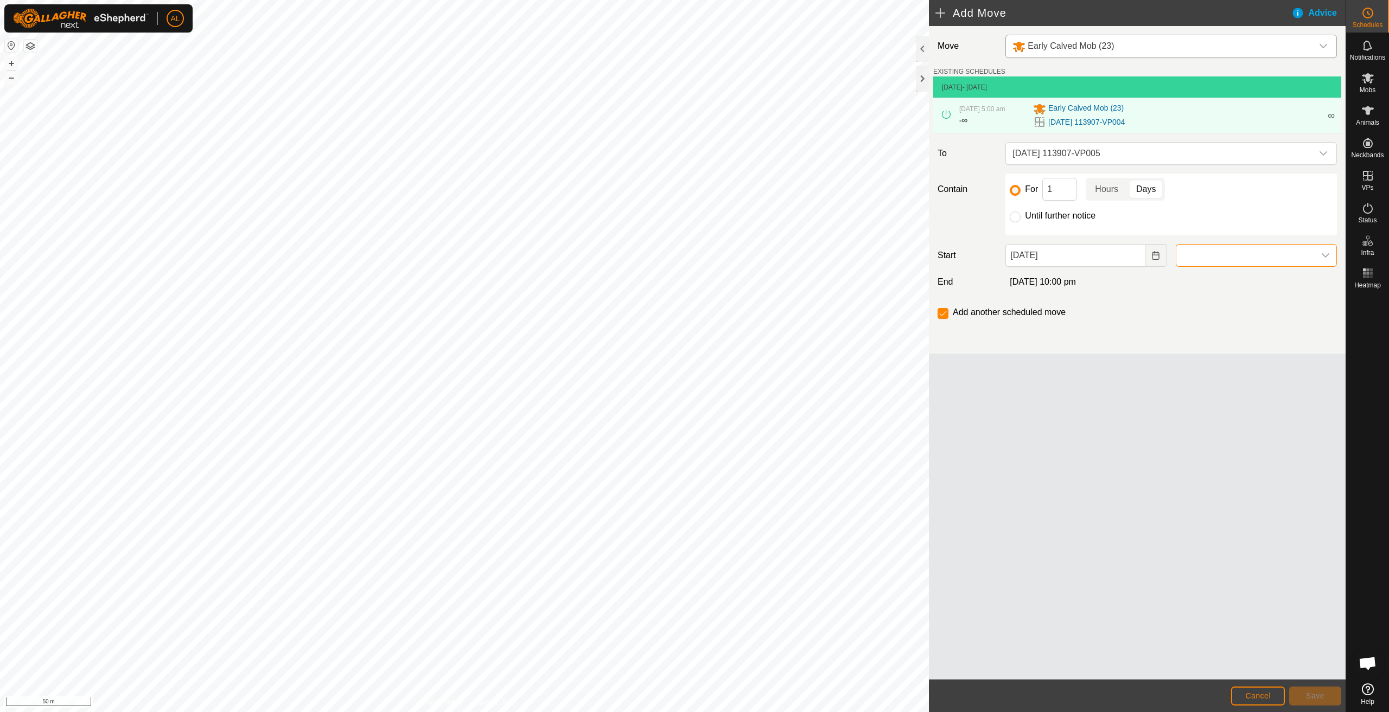
click at [1209, 262] on span at bounding box center [1245, 256] width 138 height 22
click at [1212, 346] on li "5:00 am" at bounding box center [1256, 345] width 160 height 22
click at [1321, 698] on span "Save" at bounding box center [1315, 696] width 18 height 9
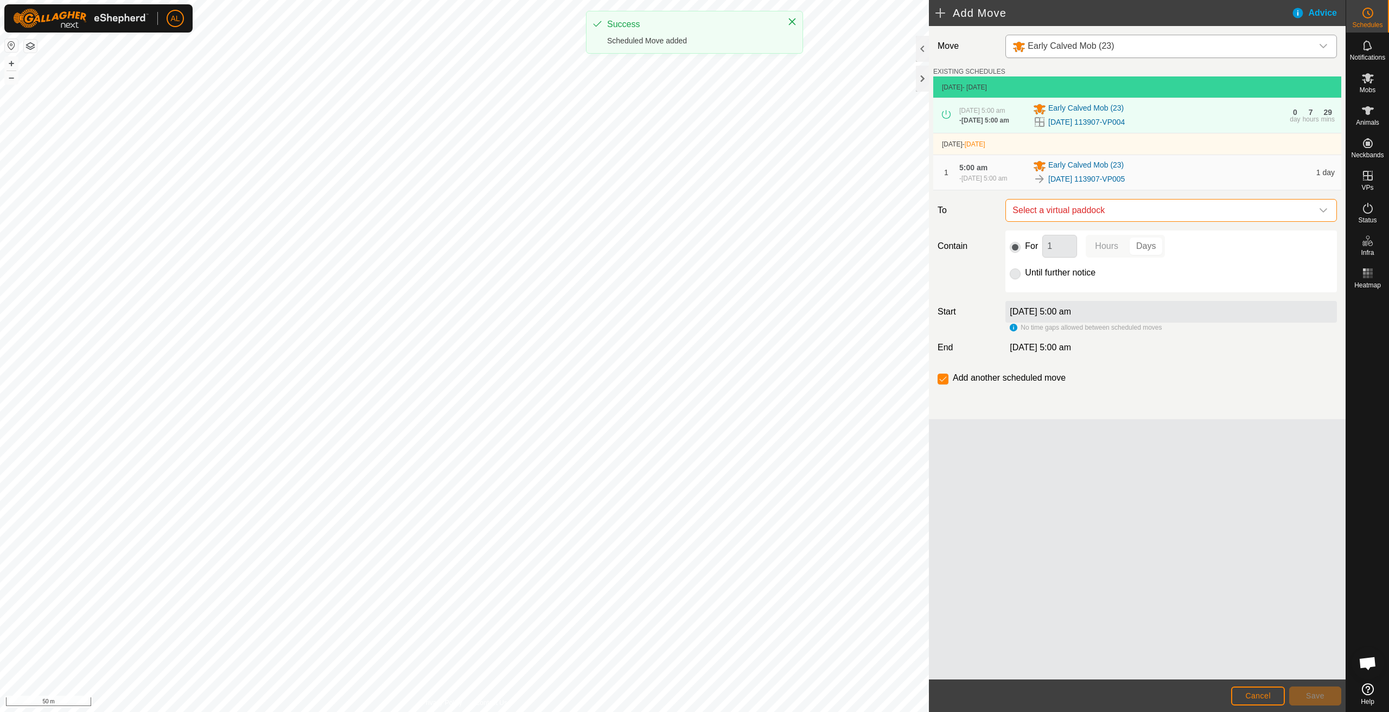
click at [1131, 212] on span "Select a virtual paddock" at bounding box center [1160, 211] width 304 height 22
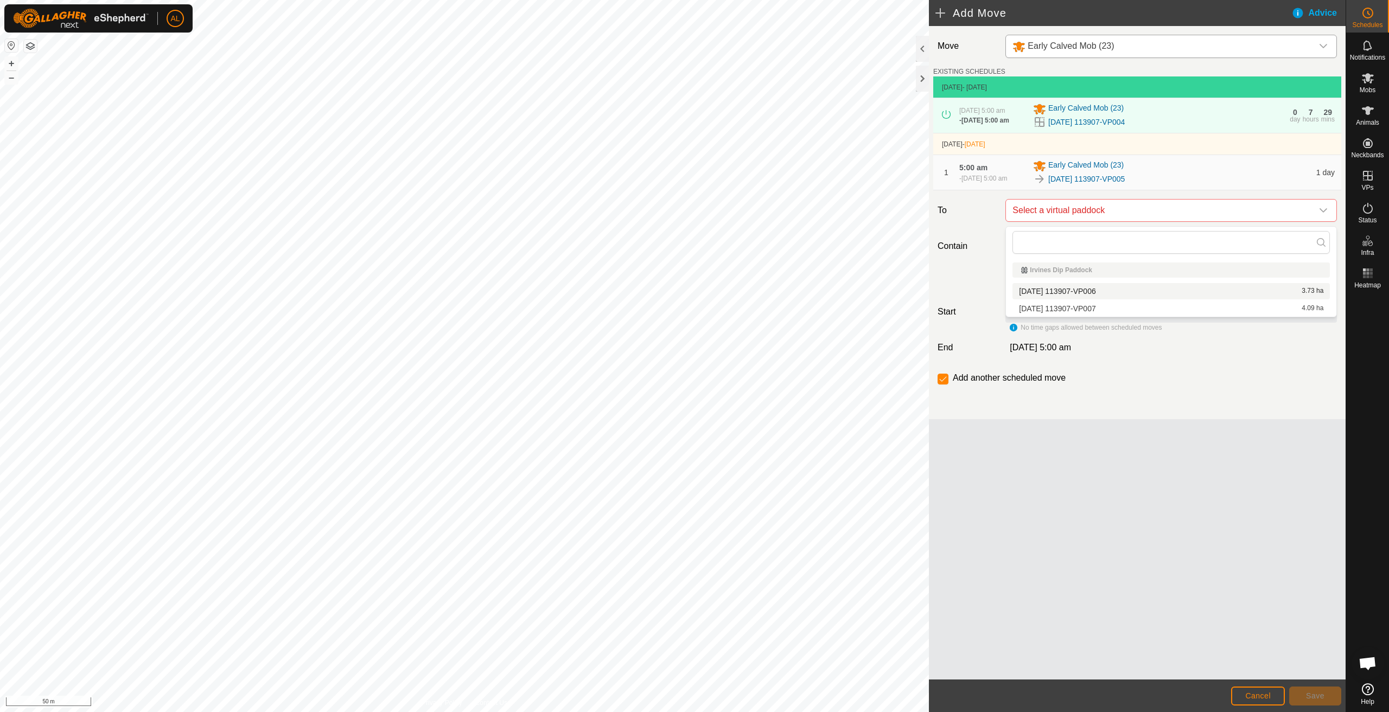
click at [1115, 292] on li "[DATE] 113907-VP006 3.73 ha" at bounding box center [1170, 291] width 317 height 16
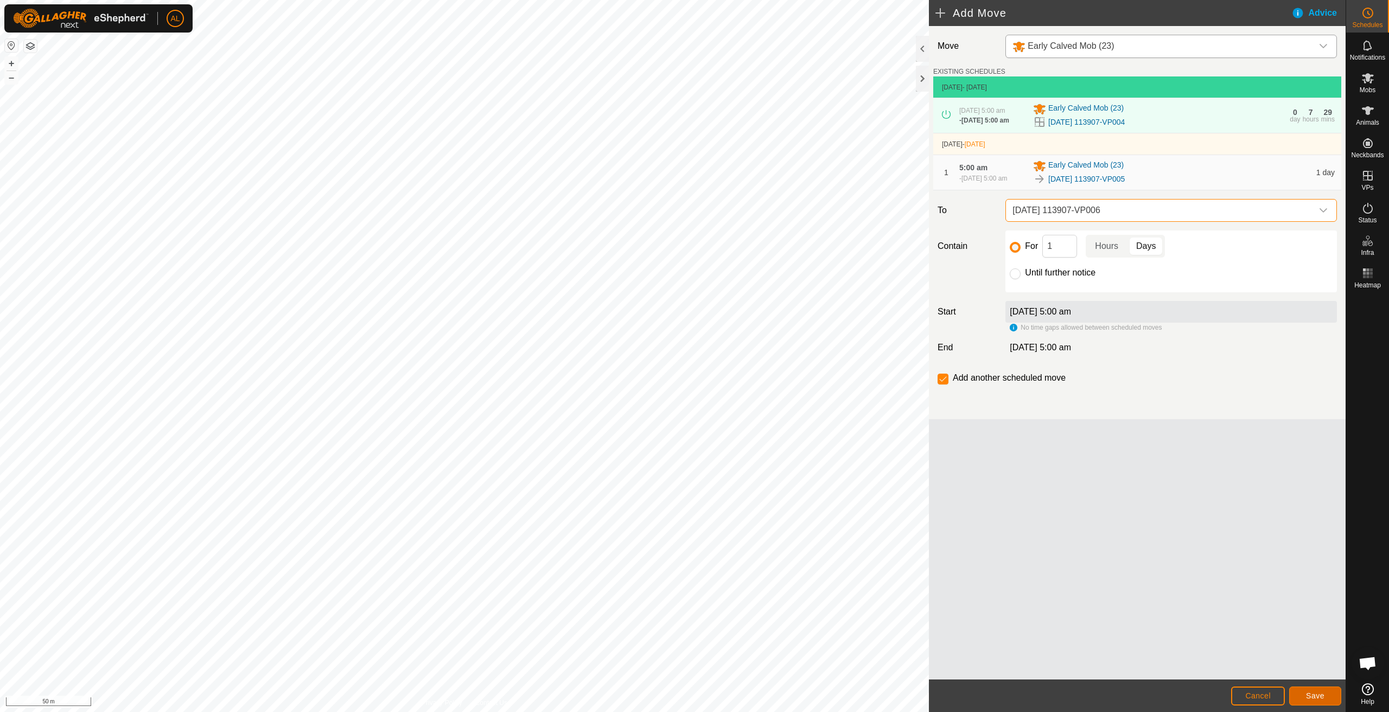
click at [1328, 695] on button "Save" at bounding box center [1315, 696] width 52 height 19
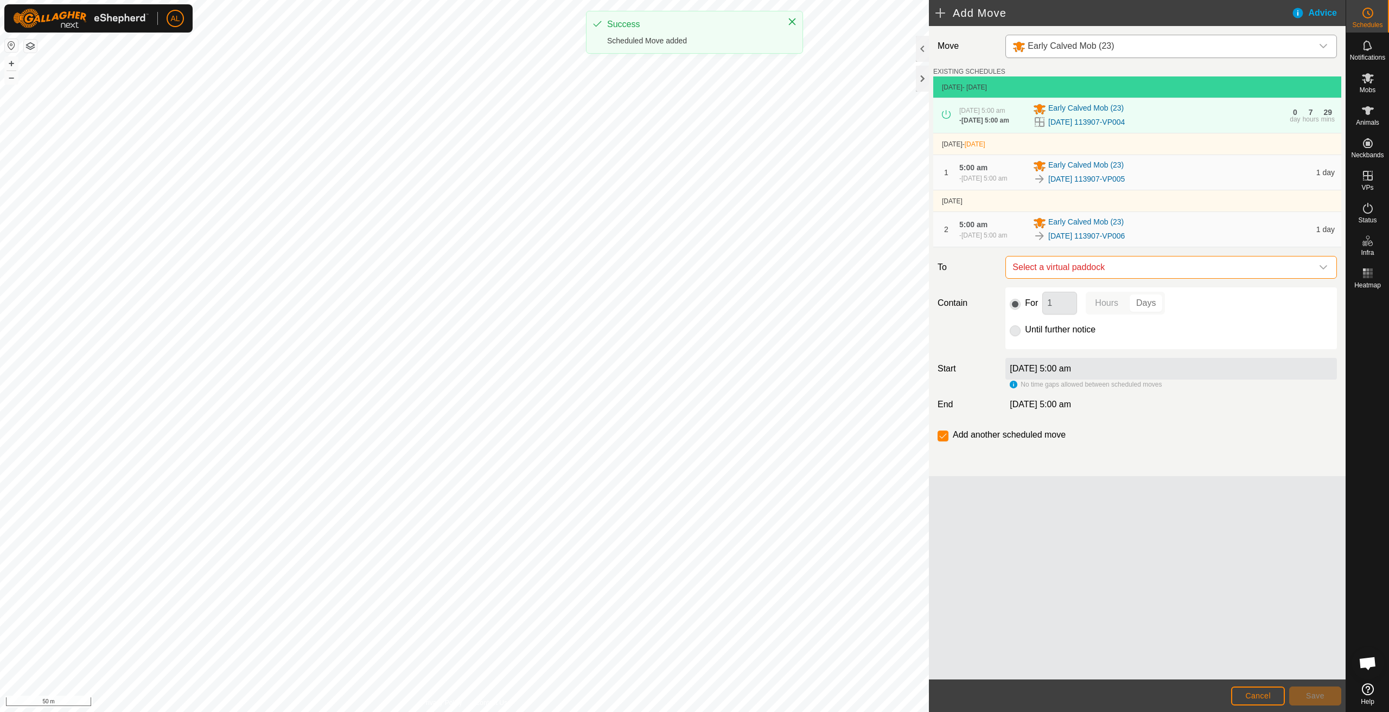
click at [1072, 271] on span "Select a virtual paddock" at bounding box center [1160, 268] width 304 height 22
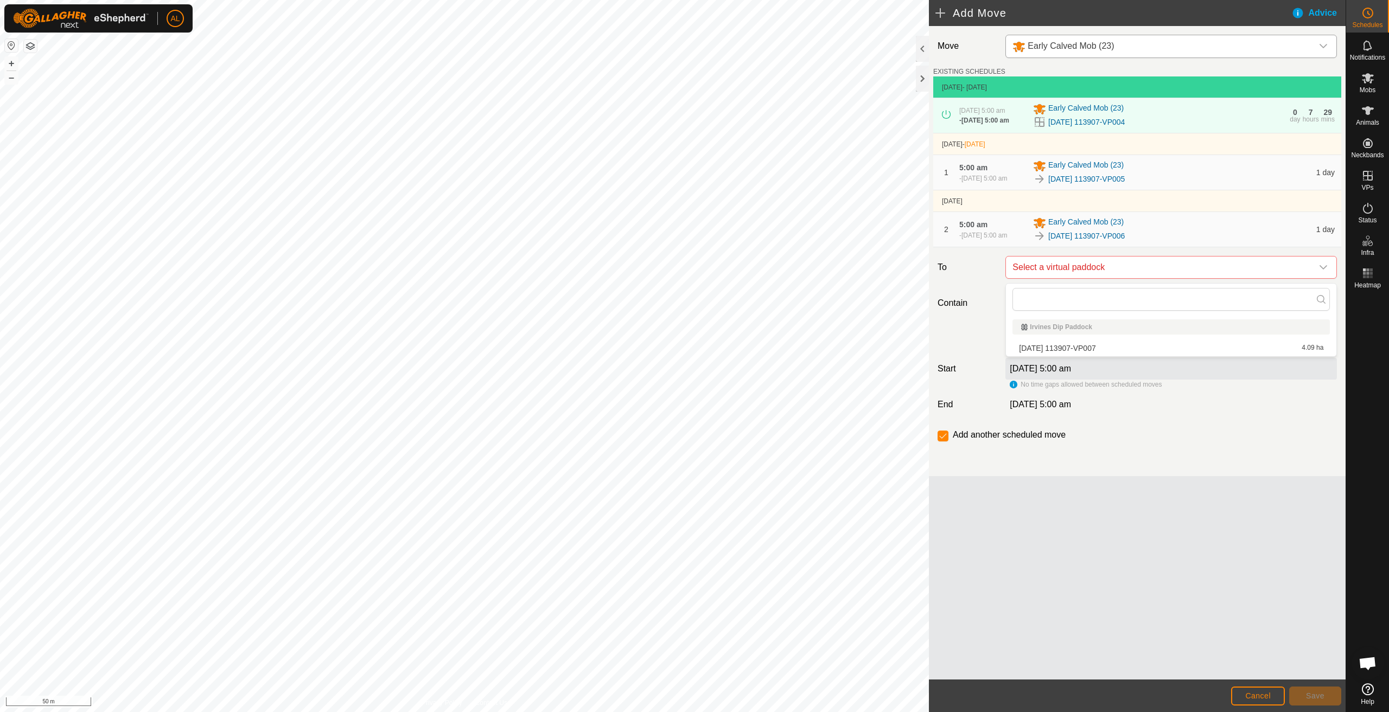
click at [1078, 350] on li "[DATE] 113907-VP007 4.09 ha" at bounding box center [1170, 348] width 317 height 16
click at [1025, 329] on label "Until further notice" at bounding box center [1060, 329] width 71 height 9
click at [1020, 329] on input "Until further notice" at bounding box center [1014, 330] width 11 height 11
radio input "true"
checkbox input "false"
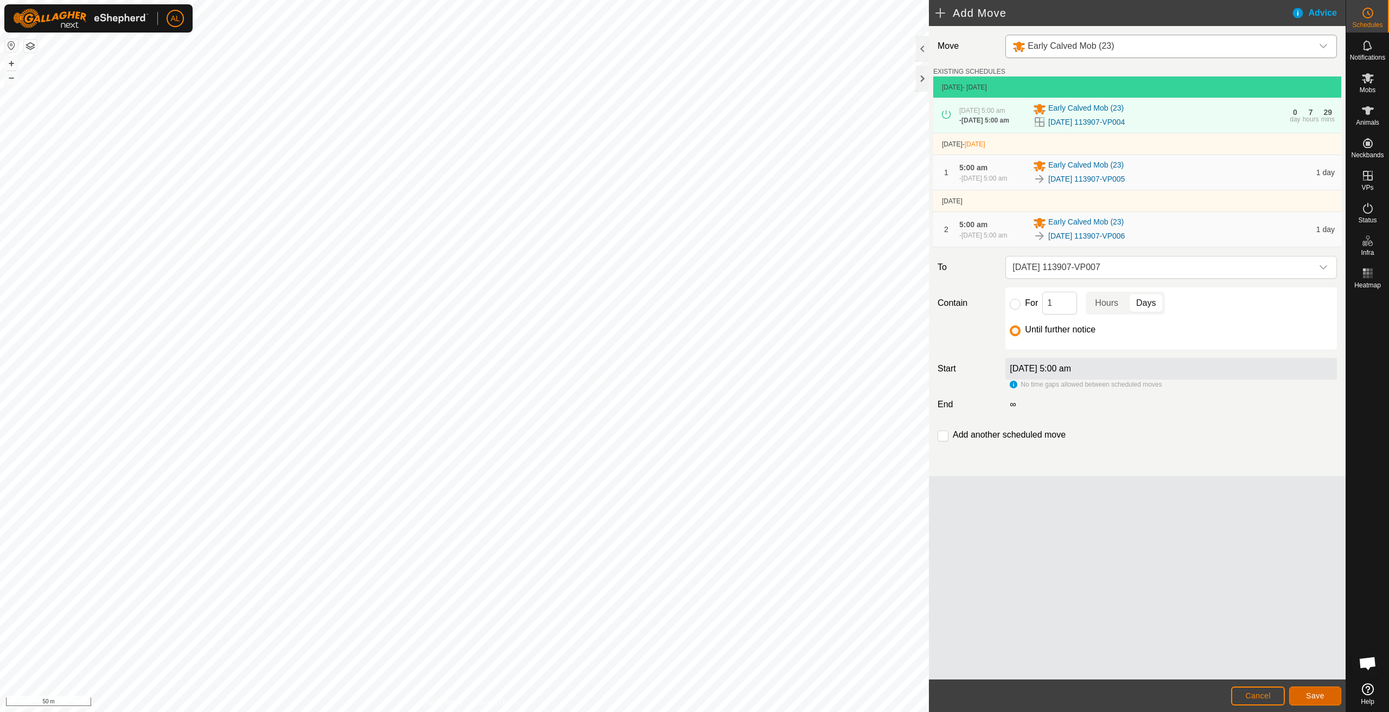
click at [1311, 701] on button "Save" at bounding box center [1315, 696] width 52 height 19
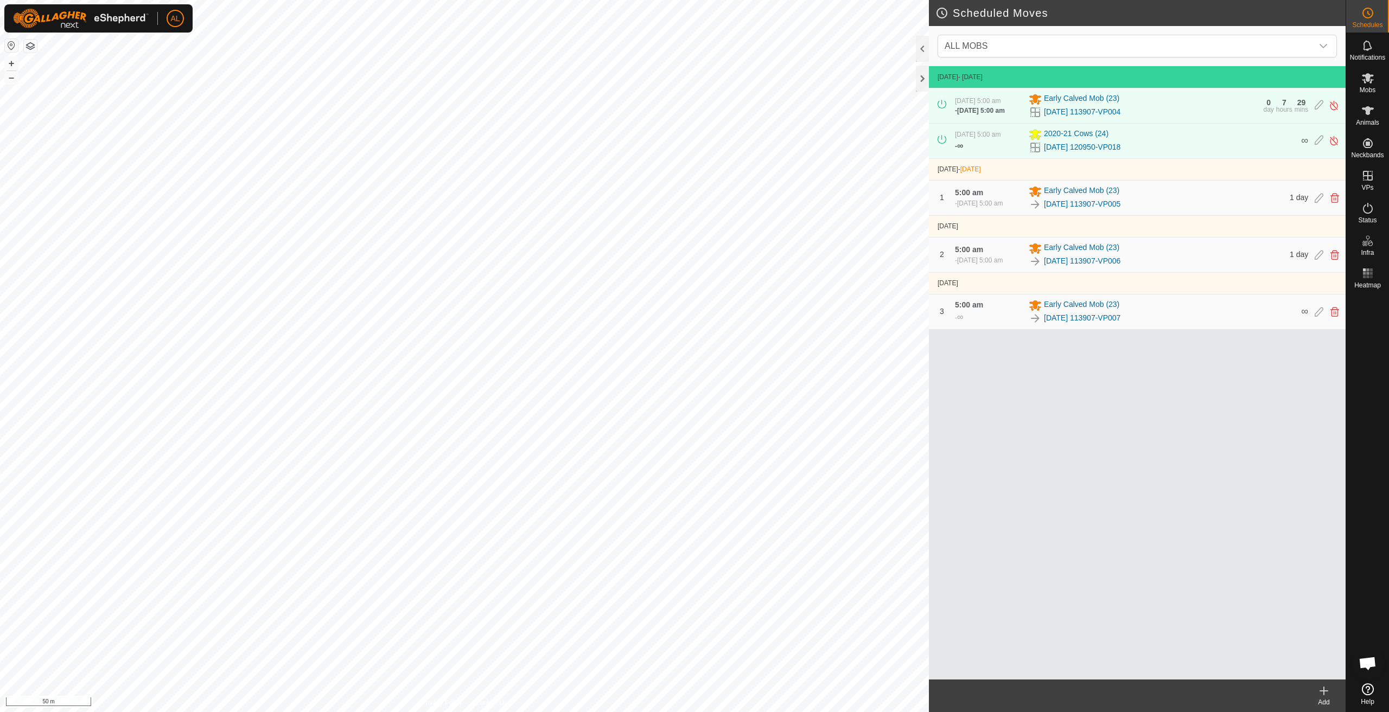
click at [1320, 693] on icon at bounding box center [1323, 691] width 13 height 13
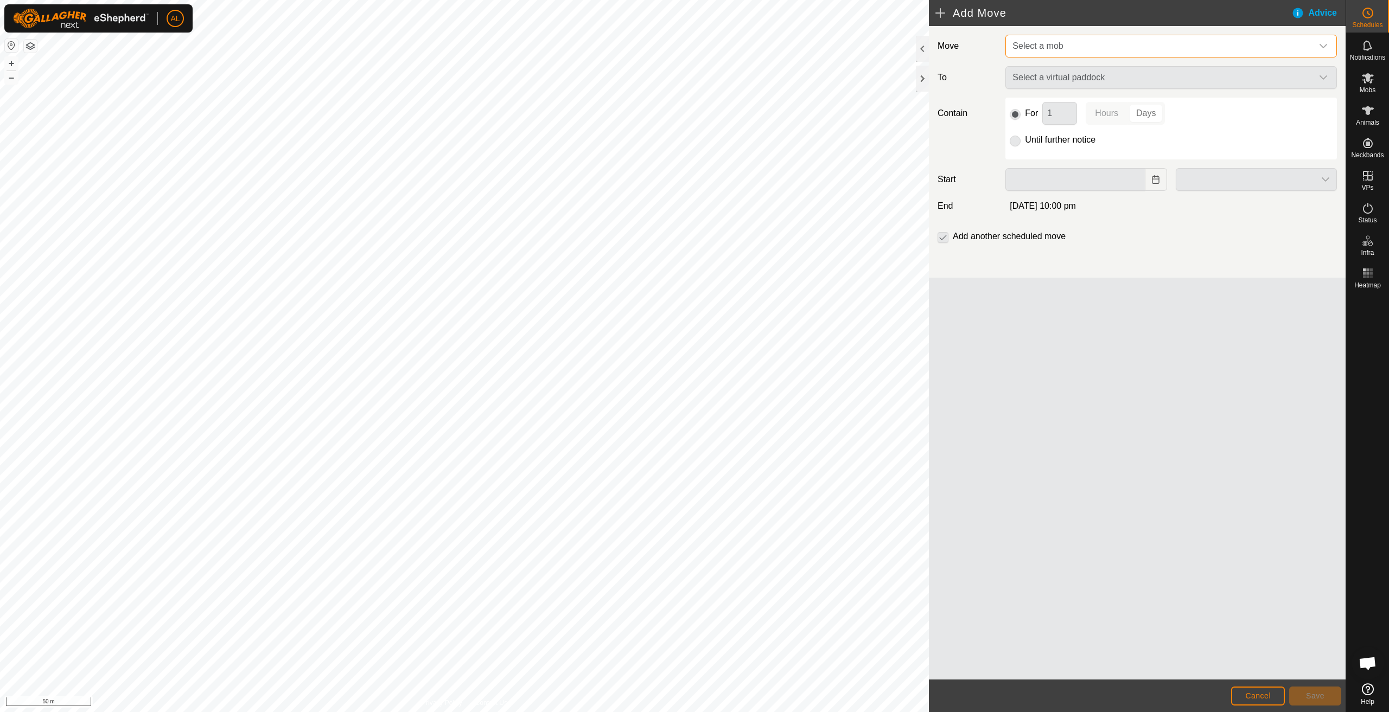
click at [1020, 46] on span "Select a mob" at bounding box center [1037, 45] width 50 height 9
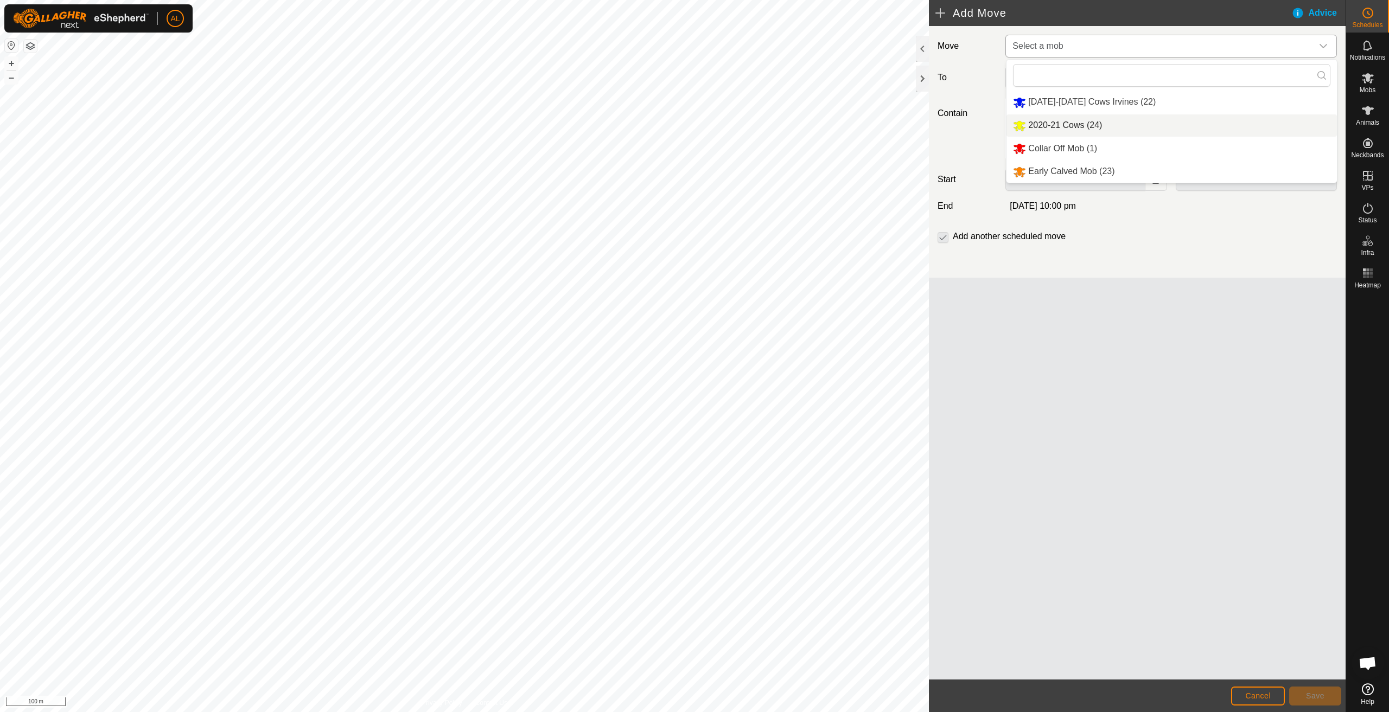
click at [1028, 130] on li "2020-21 Cows (24)" at bounding box center [1171, 125] width 330 height 22
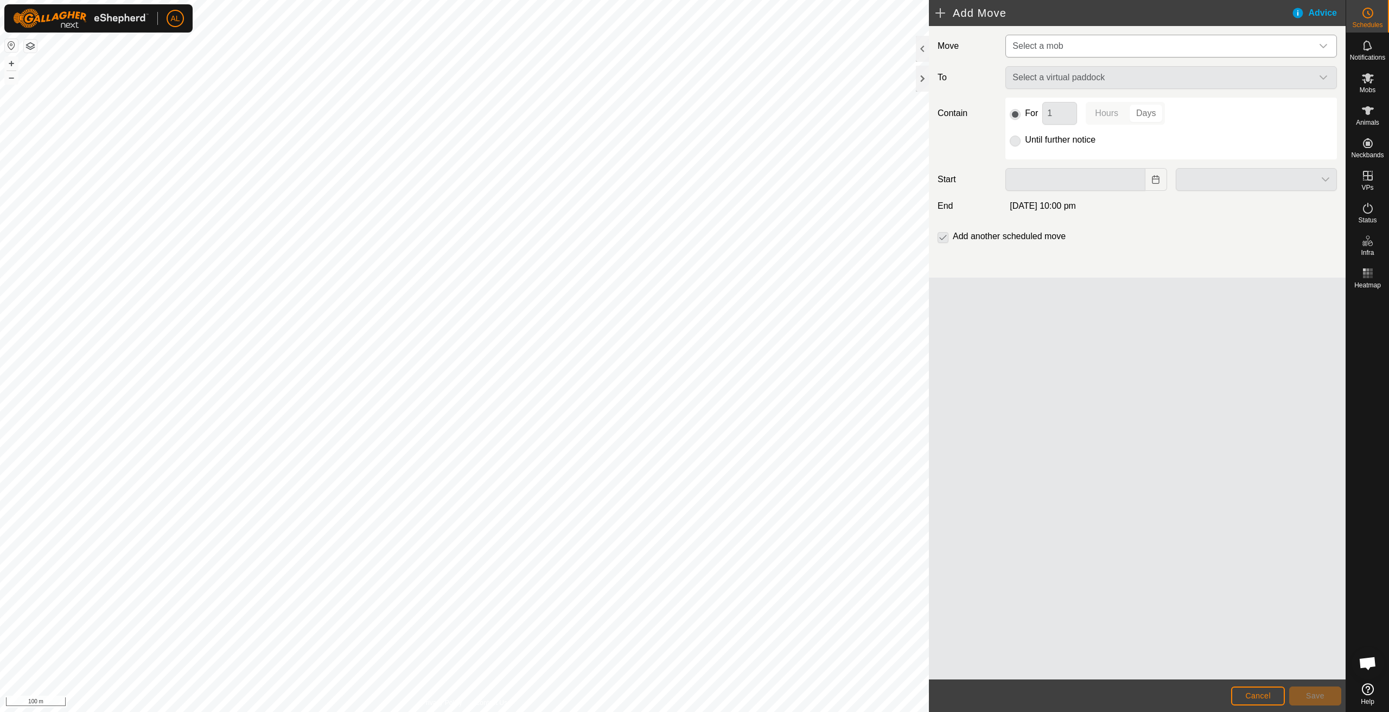
type input "[DATE]"
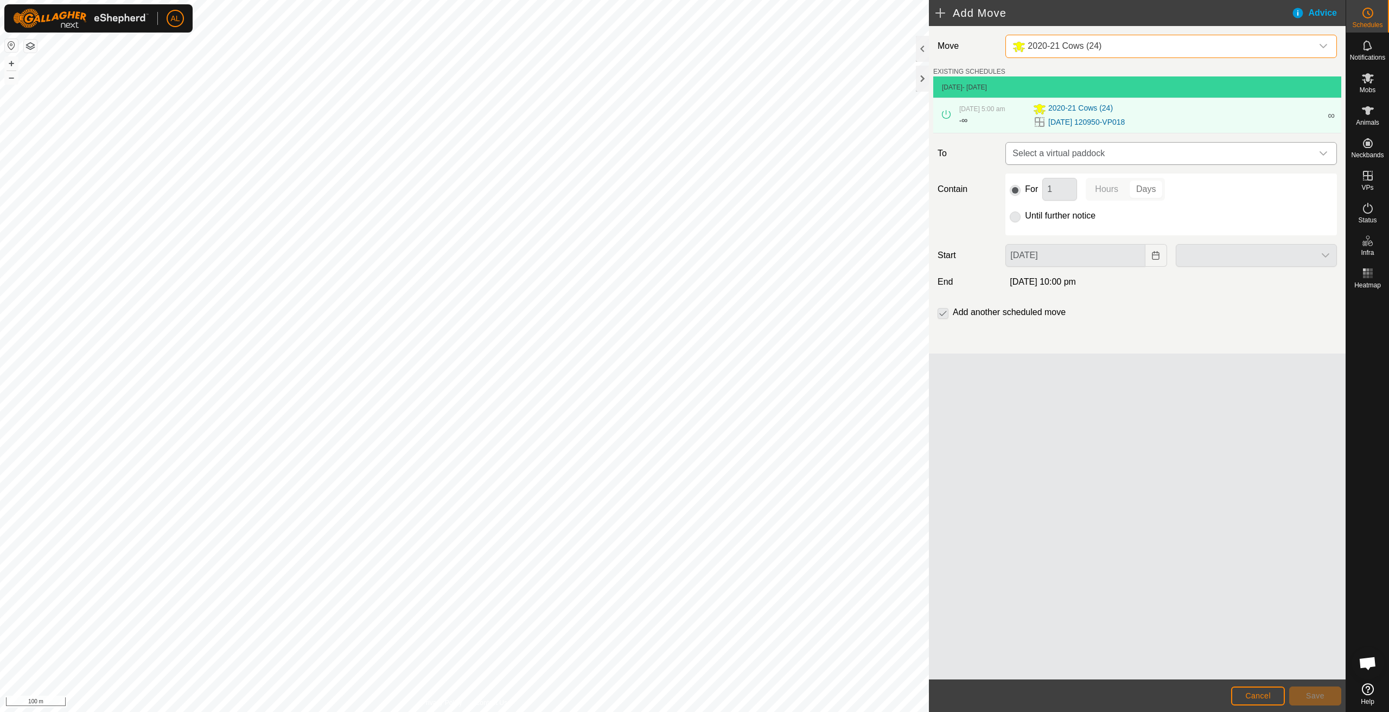
click at [1052, 154] on span "Select a virtual paddock" at bounding box center [1160, 154] width 304 height 22
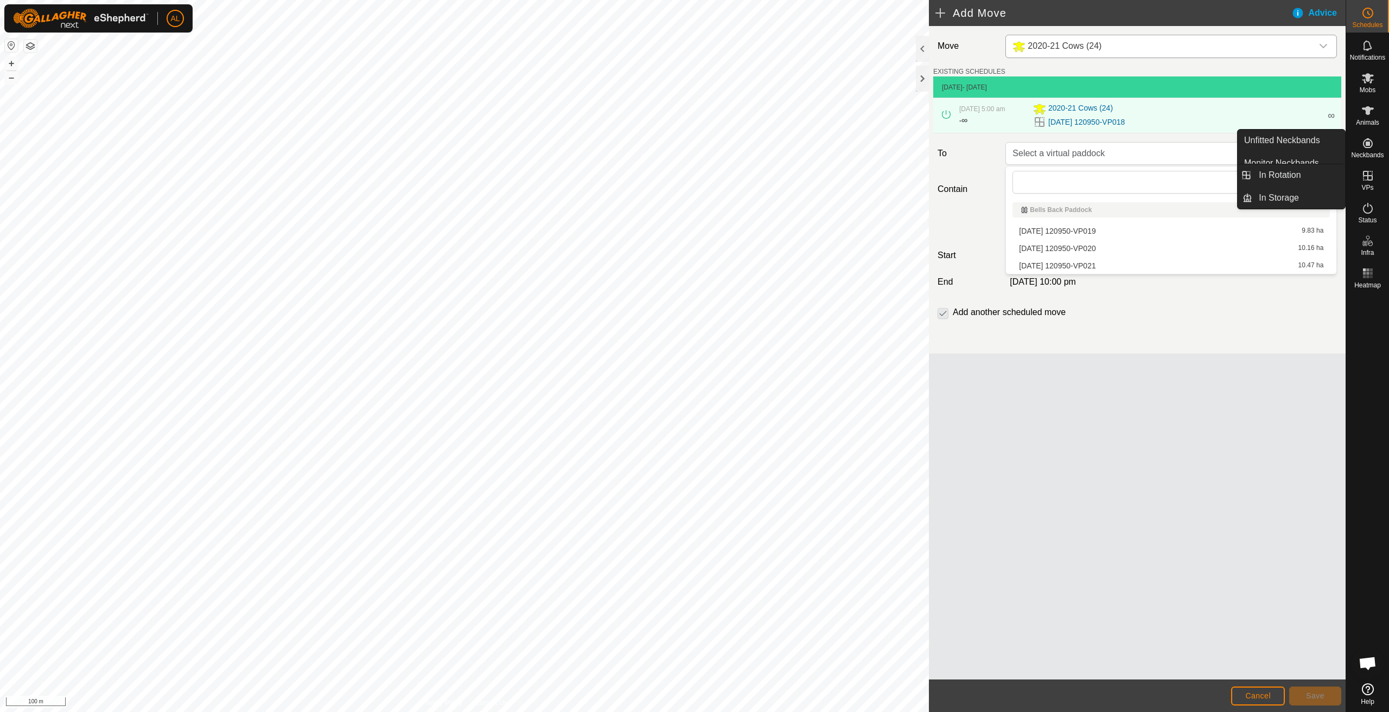
click at [1369, 175] on icon at bounding box center [1368, 176] width 10 height 10
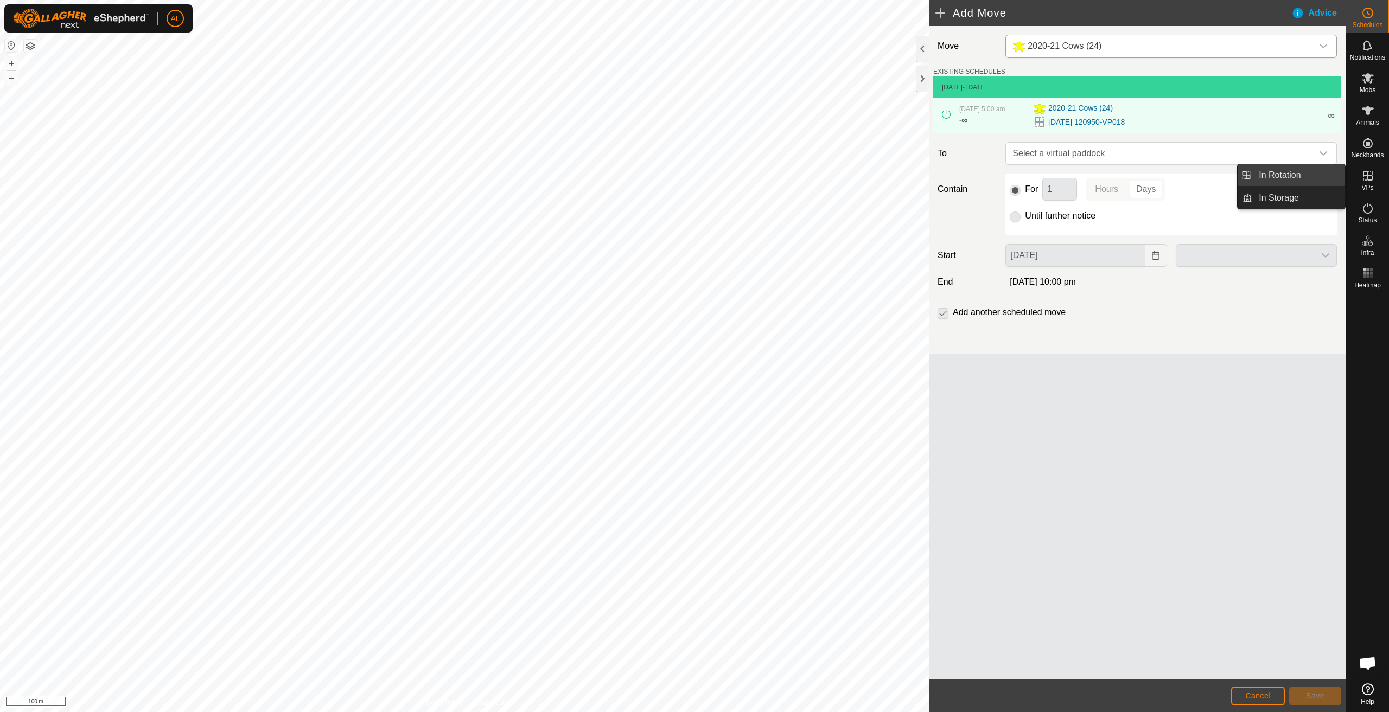
click at [1303, 175] on link "In Rotation" at bounding box center [1298, 175] width 93 height 22
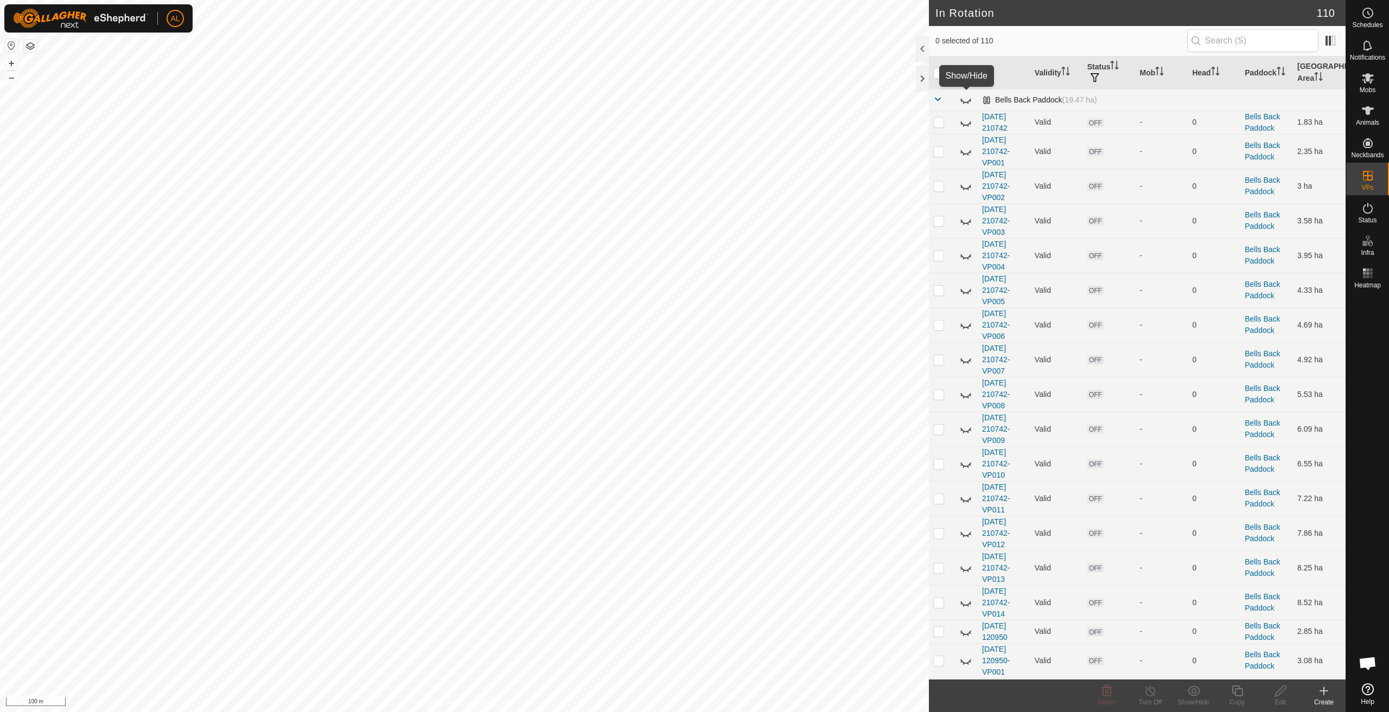
click at [964, 99] on icon at bounding box center [965, 99] width 13 height 13
click at [1372, 11] on circle at bounding box center [1368, 13] width 10 height 10
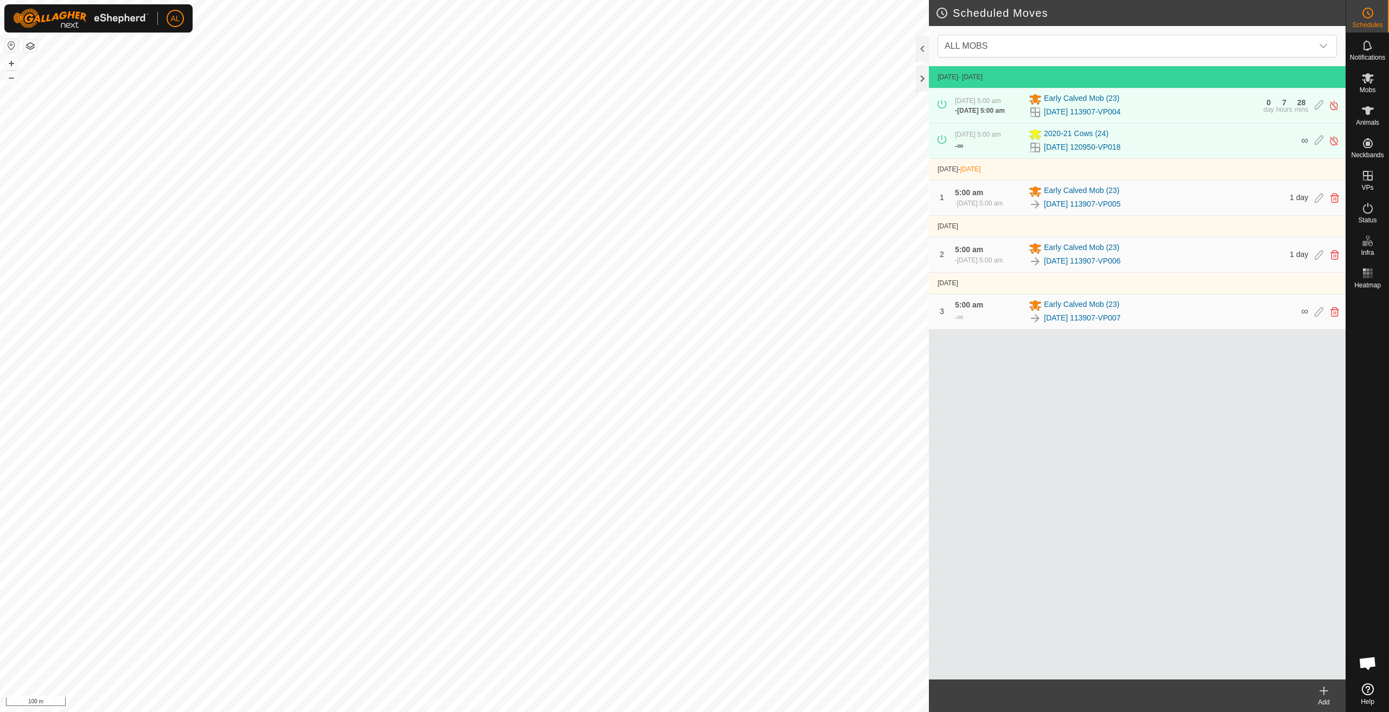
click at [1334, 696] on create-svg-icon at bounding box center [1323, 691] width 43 height 13
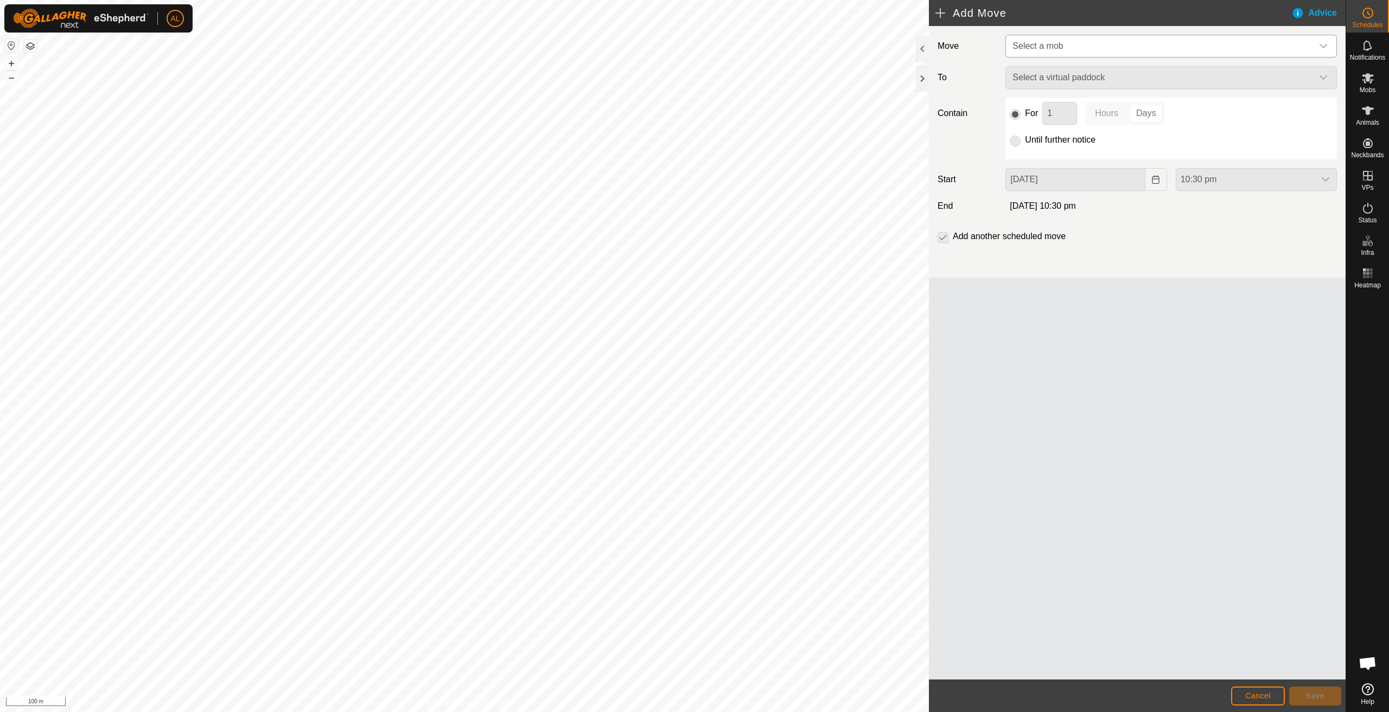
click at [1120, 39] on span "Select a mob" at bounding box center [1160, 46] width 304 height 22
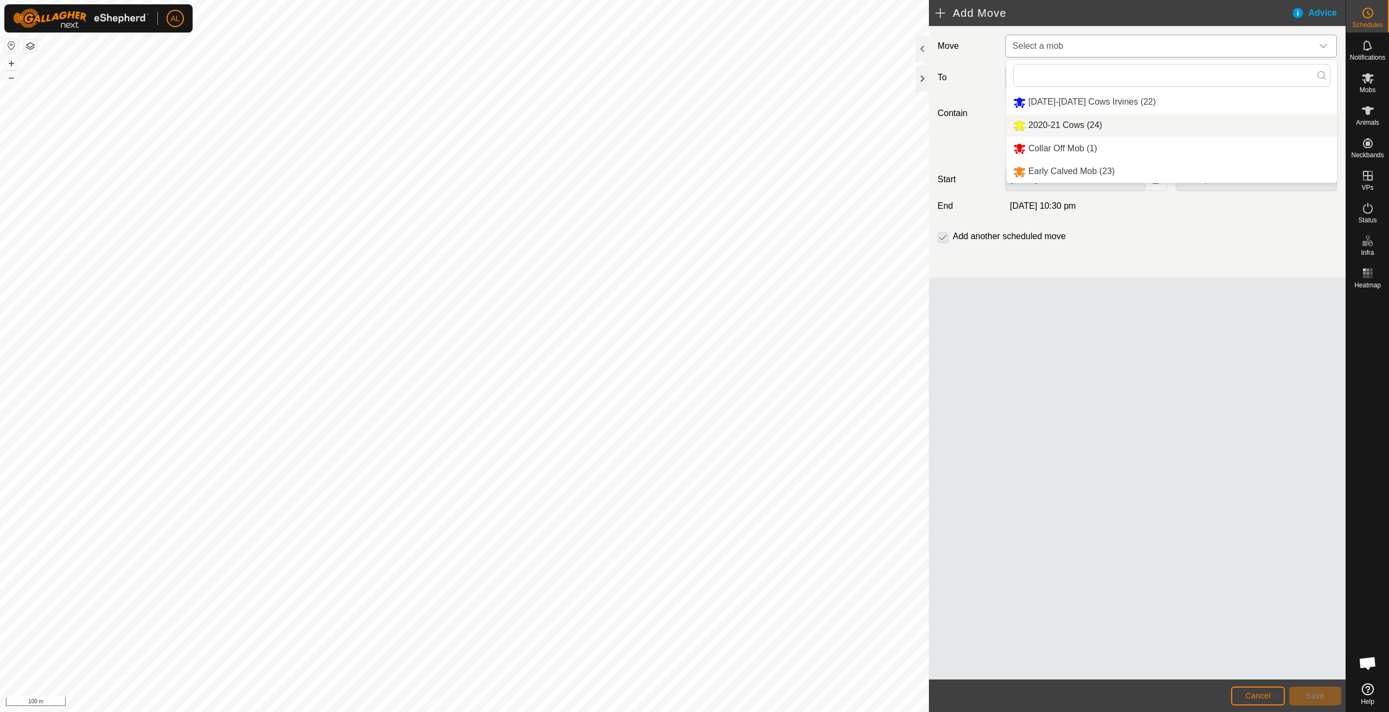
click at [1059, 127] on li "2020-21 Cows (24)" at bounding box center [1171, 125] width 330 height 22
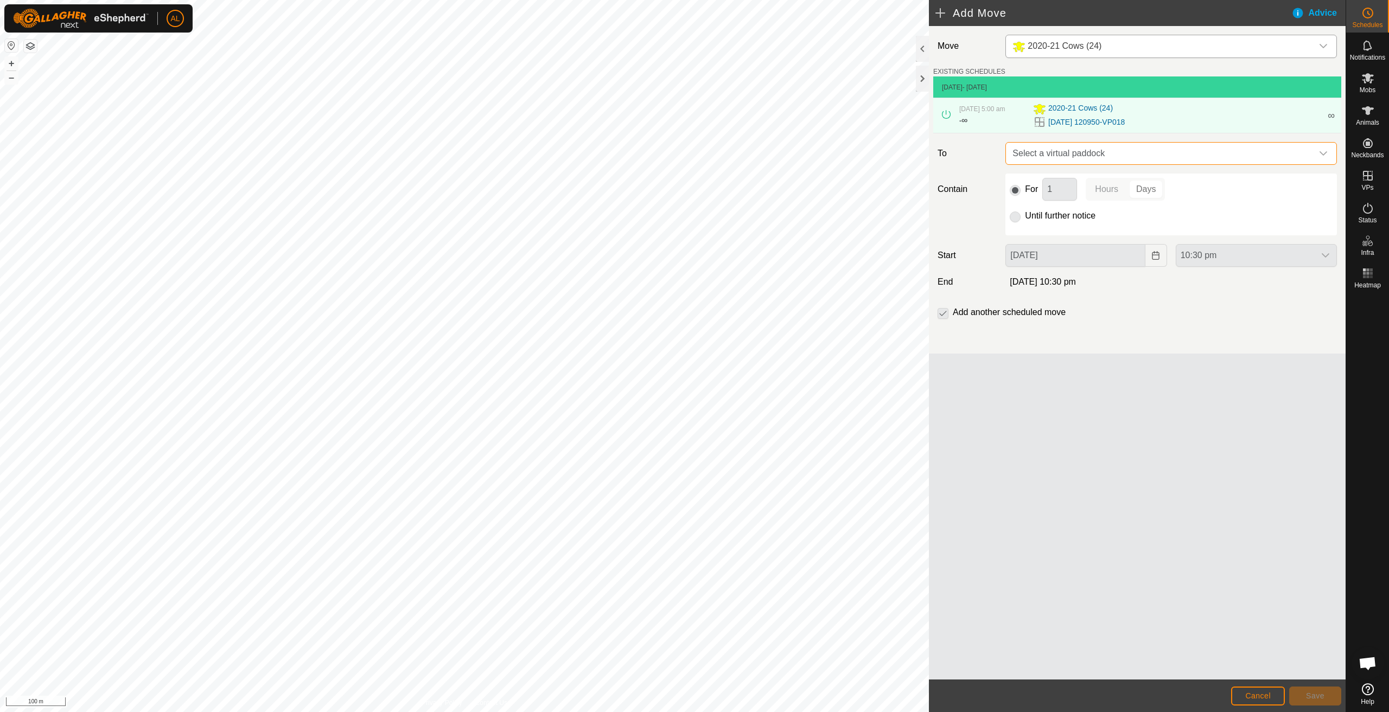
click at [1062, 154] on span "Select a virtual paddock" at bounding box center [1160, 154] width 304 height 22
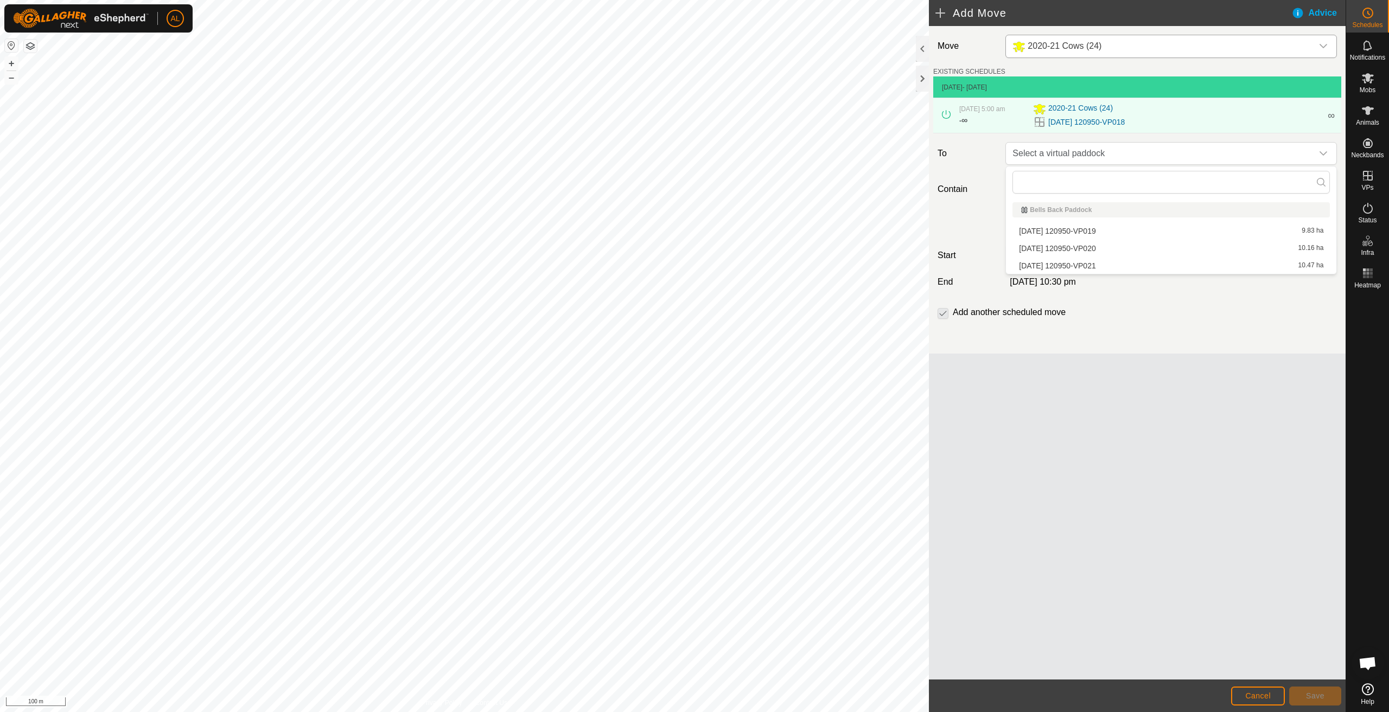
click at [1067, 227] on li "[DATE] 120950-VP019 9.83 ha" at bounding box center [1170, 231] width 317 height 16
click at [1155, 258] on icon "Choose Date" at bounding box center [1155, 255] width 9 height 9
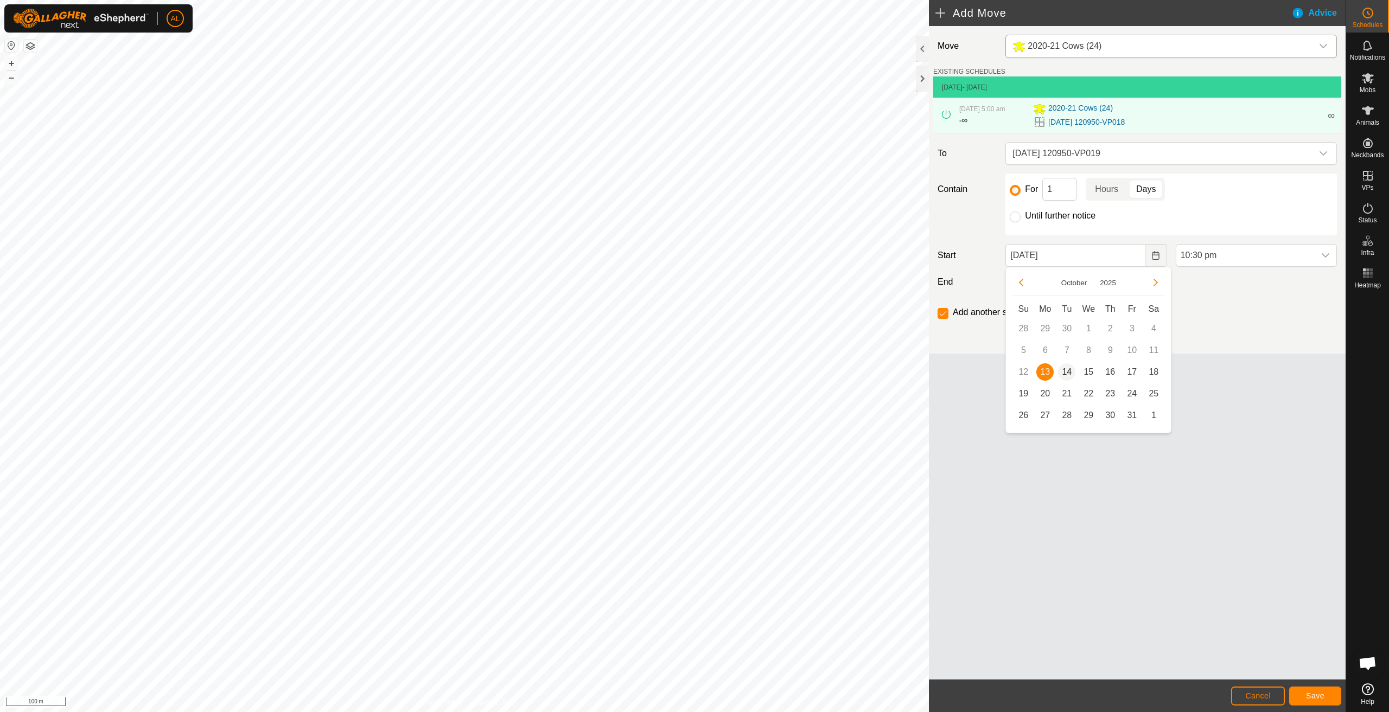
click at [1066, 376] on span "14" at bounding box center [1066, 371] width 17 height 17
type input "[DATE]"
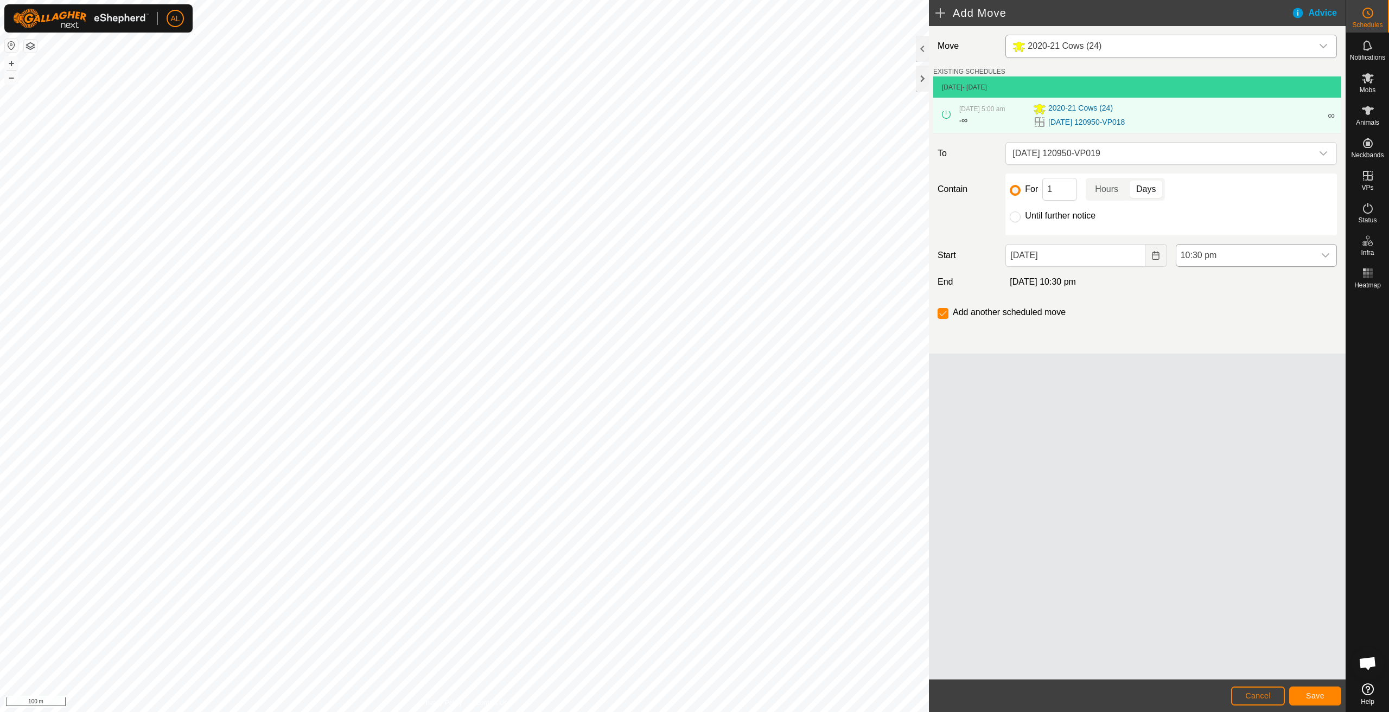
click at [1226, 257] on span "10:30 pm" at bounding box center [1245, 256] width 138 height 22
click at [1214, 282] on li "5:00 am" at bounding box center [1256, 279] width 160 height 22
click at [1318, 695] on span "Save" at bounding box center [1315, 696] width 18 height 9
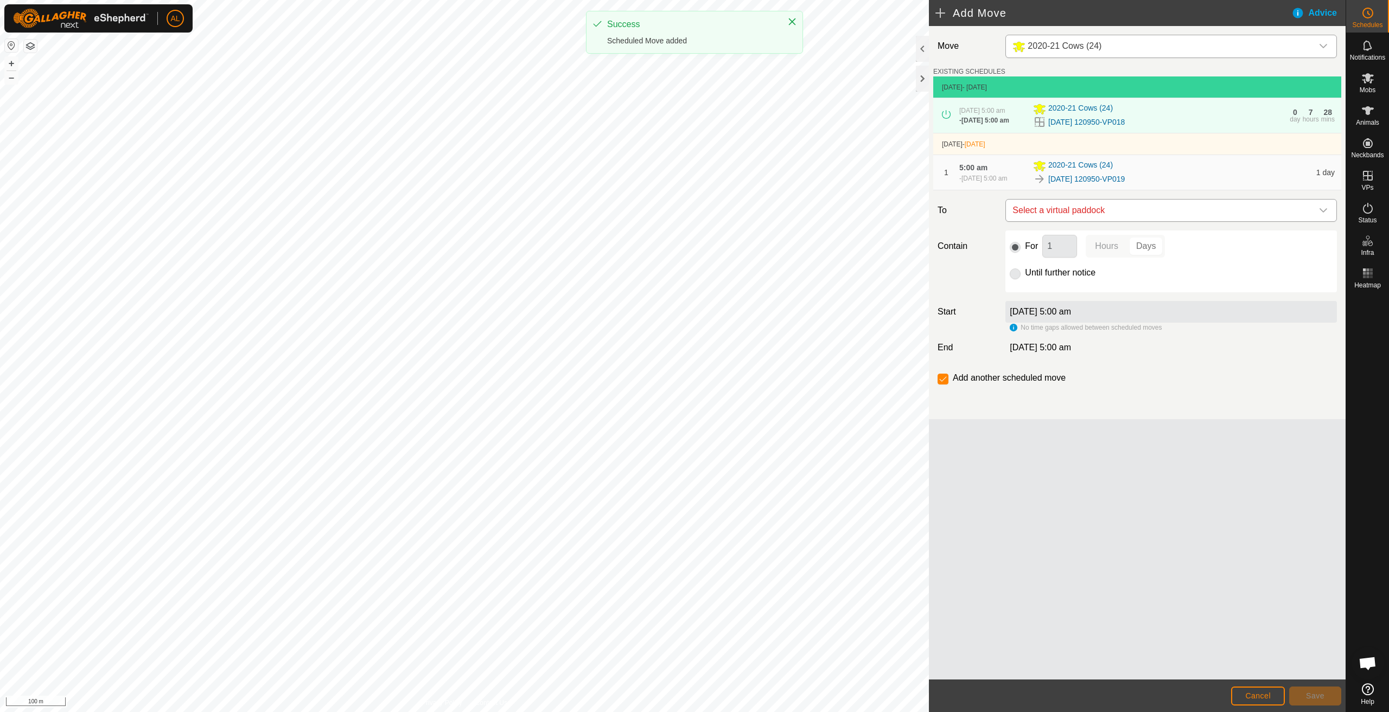
click at [1090, 206] on span "Select a virtual paddock" at bounding box center [1160, 211] width 304 height 22
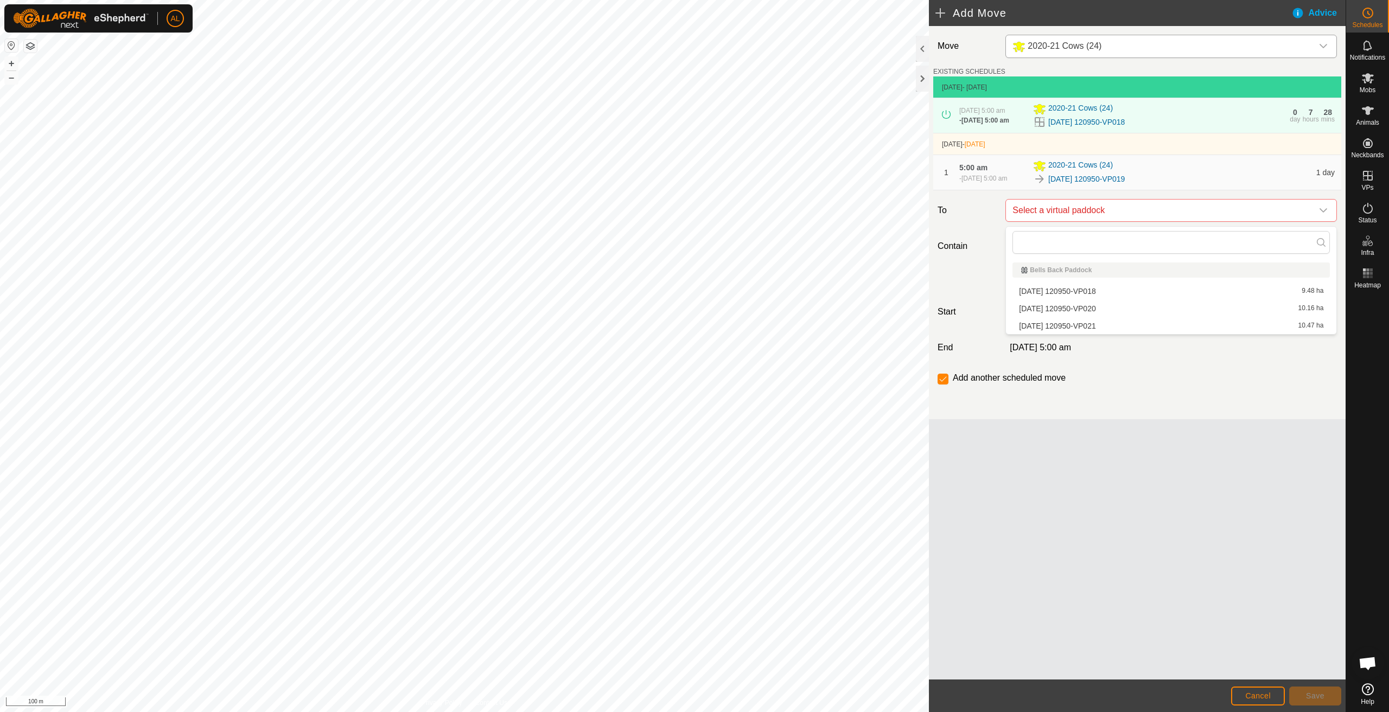
click at [1080, 310] on li "[DATE] 120950-VP020 10.16 ha" at bounding box center [1170, 308] width 317 height 16
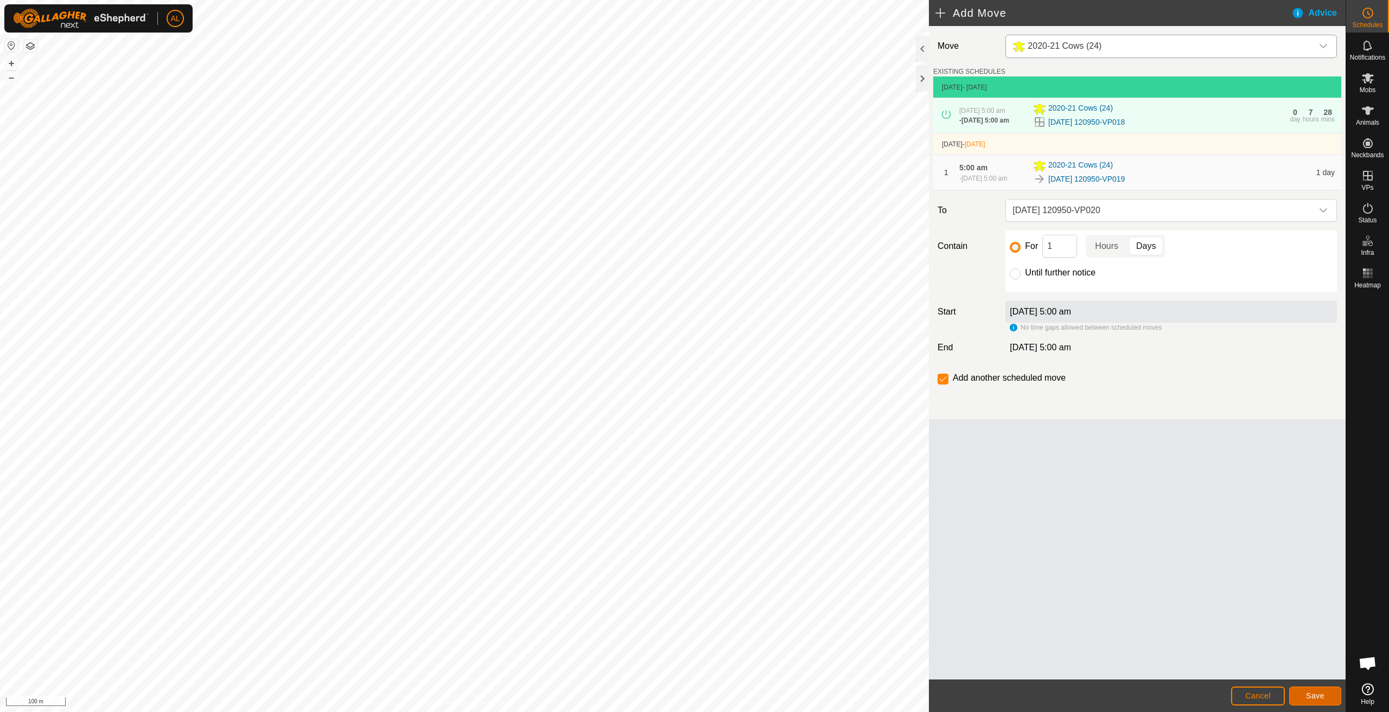
click at [1330, 698] on button "Save" at bounding box center [1315, 696] width 52 height 19
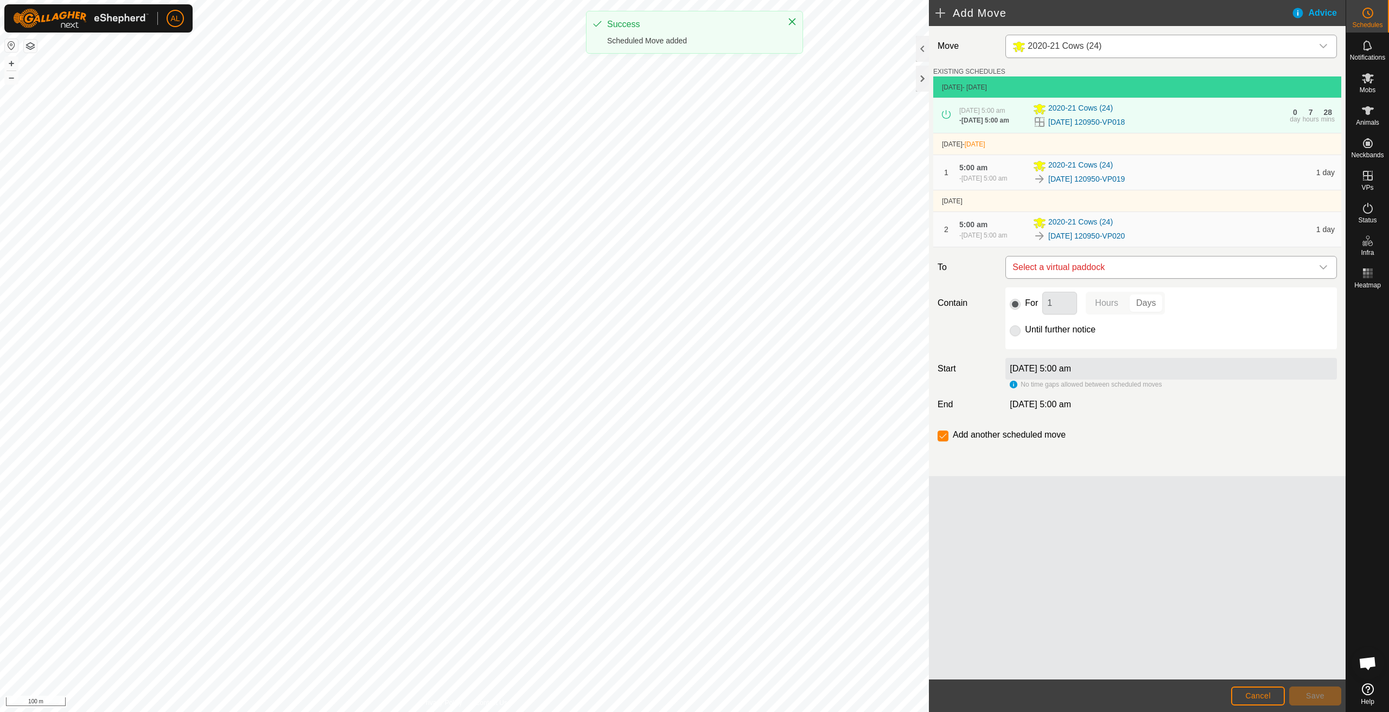
click at [1127, 269] on span "Select a virtual paddock" at bounding box center [1160, 268] width 304 height 22
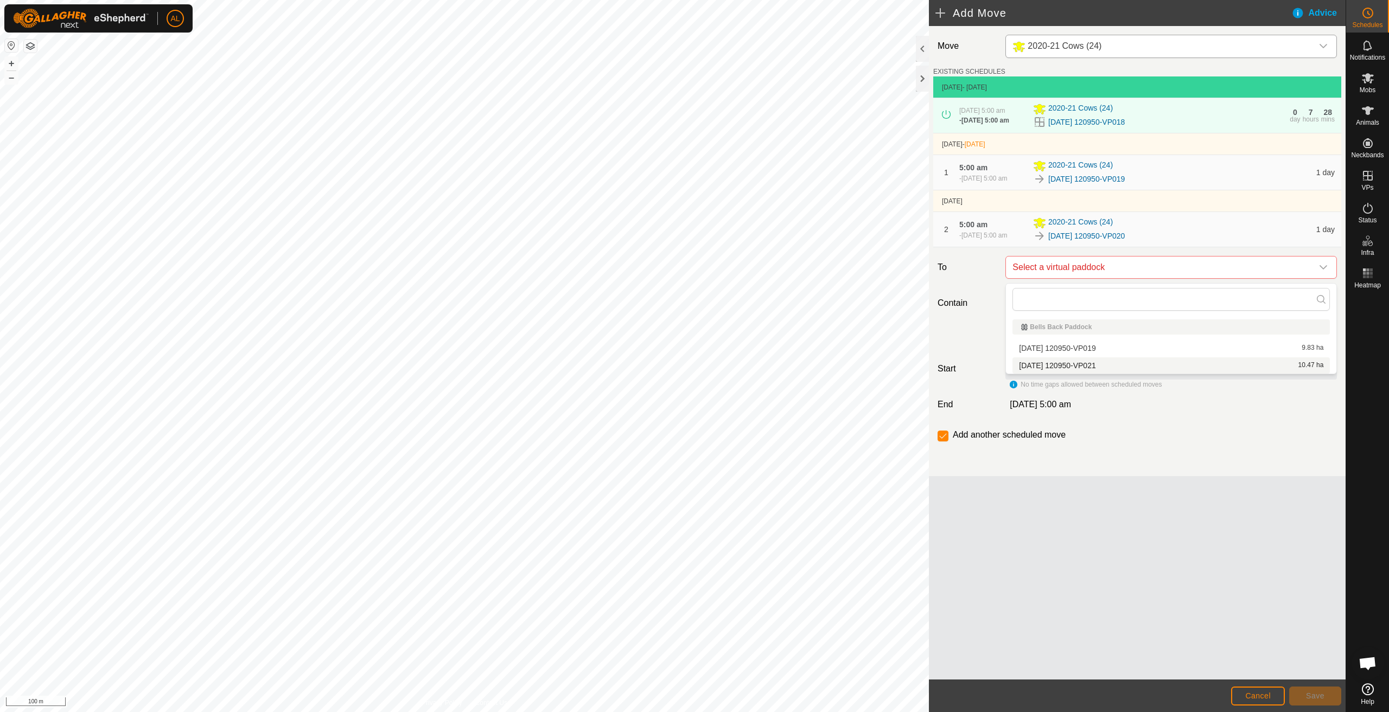
click at [1085, 361] on li "[DATE] 120950-VP021 10.47 ha" at bounding box center [1170, 365] width 317 height 16
click at [1071, 333] on label "Until further notice" at bounding box center [1060, 329] width 71 height 9
click at [1020, 333] on input "Until further notice" at bounding box center [1014, 330] width 11 height 11
radio input "true"
checkbox input "false"
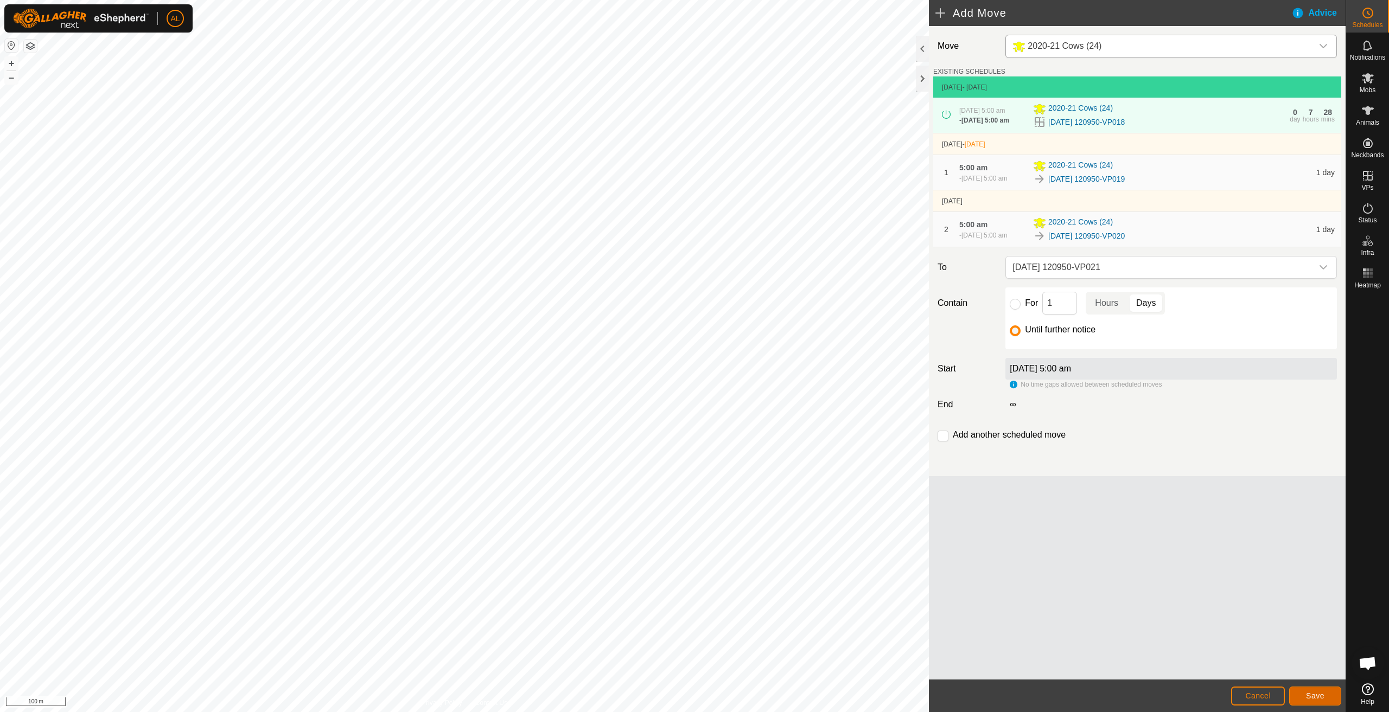
click at [1313, 693] on span "Save" at bounding box center [1315, 696] width 18 height 9
